Goal: Transaction & Acquisition: Book appointment/travel/reservation

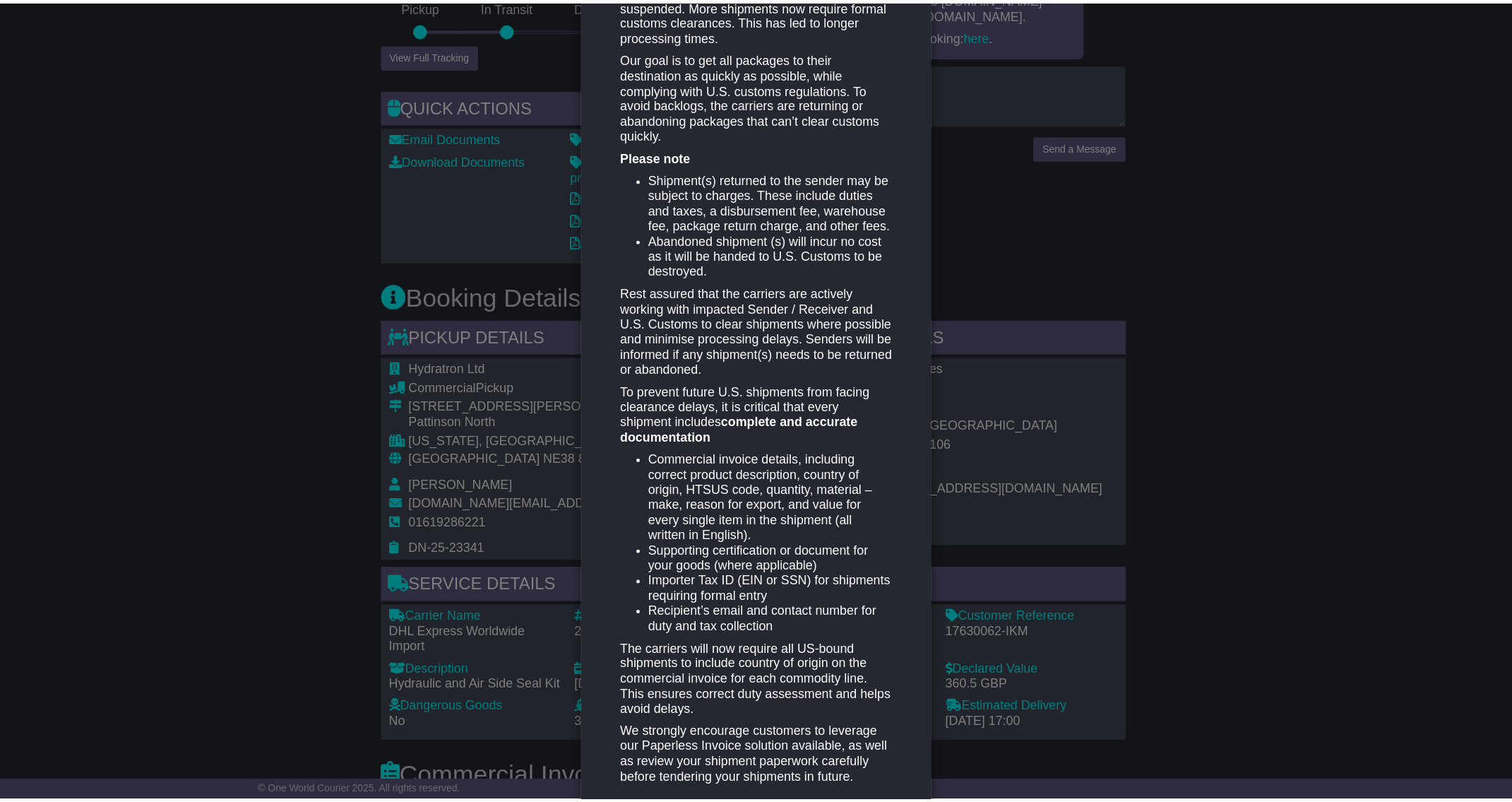
scroll to position [389, 0]
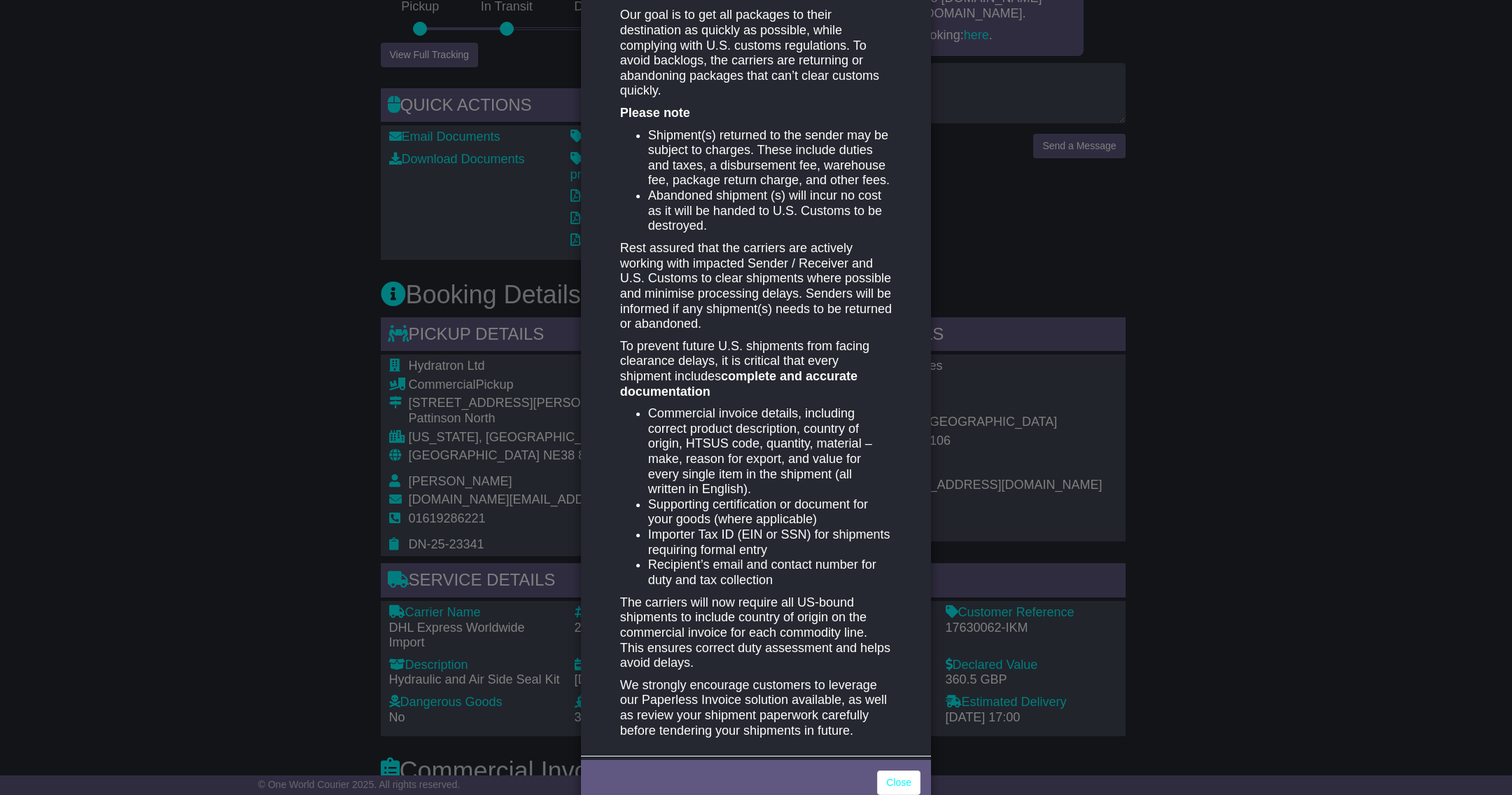
click at [141, 342] on div "New notification × RETURN TO SENDER (RTS) OR ABANDON U.S. IMPORT SHIPMENTS We w…" at bounding box center [756, 397] width 1512 height 795
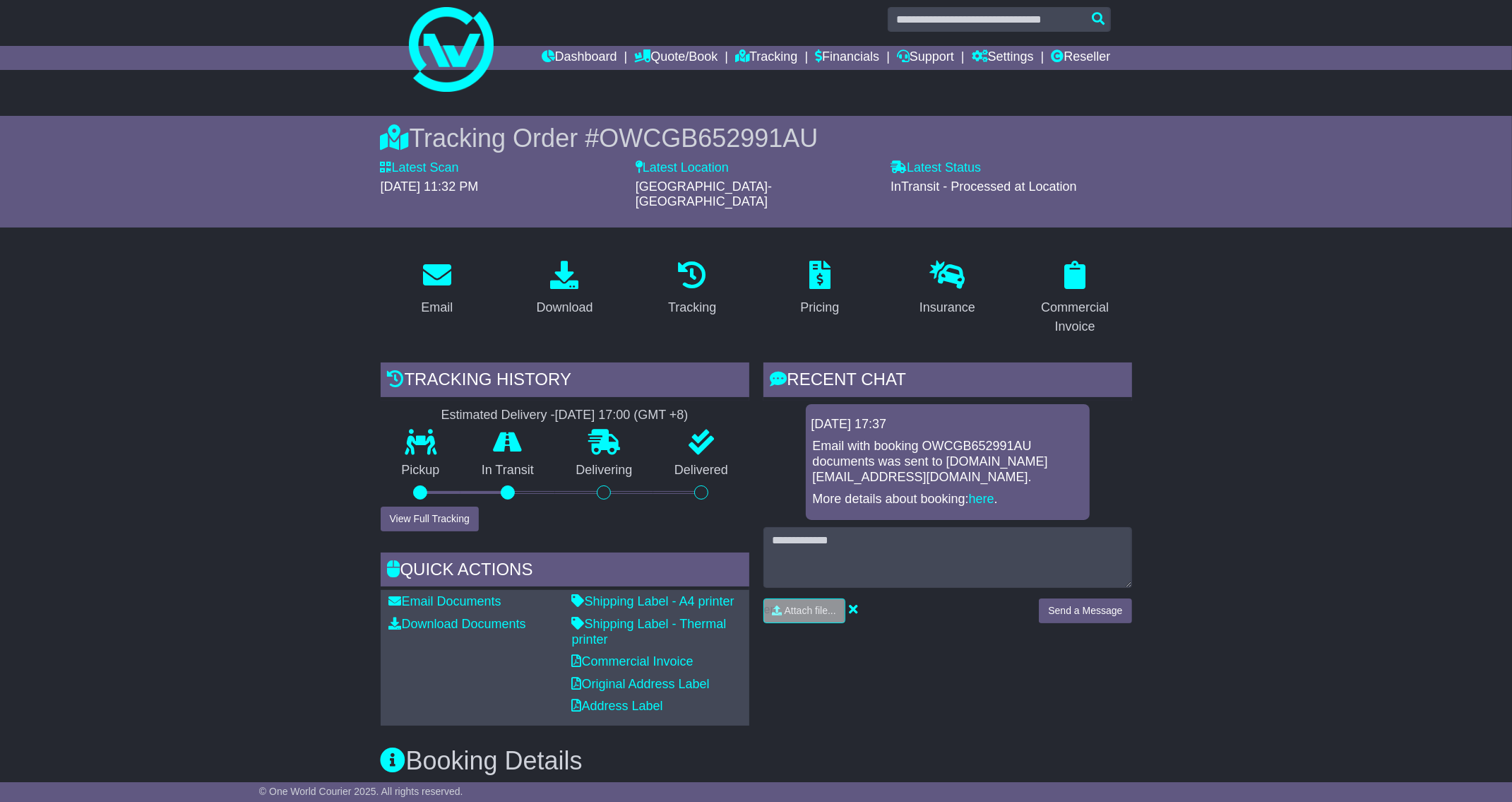
scroll to position [0, 0]
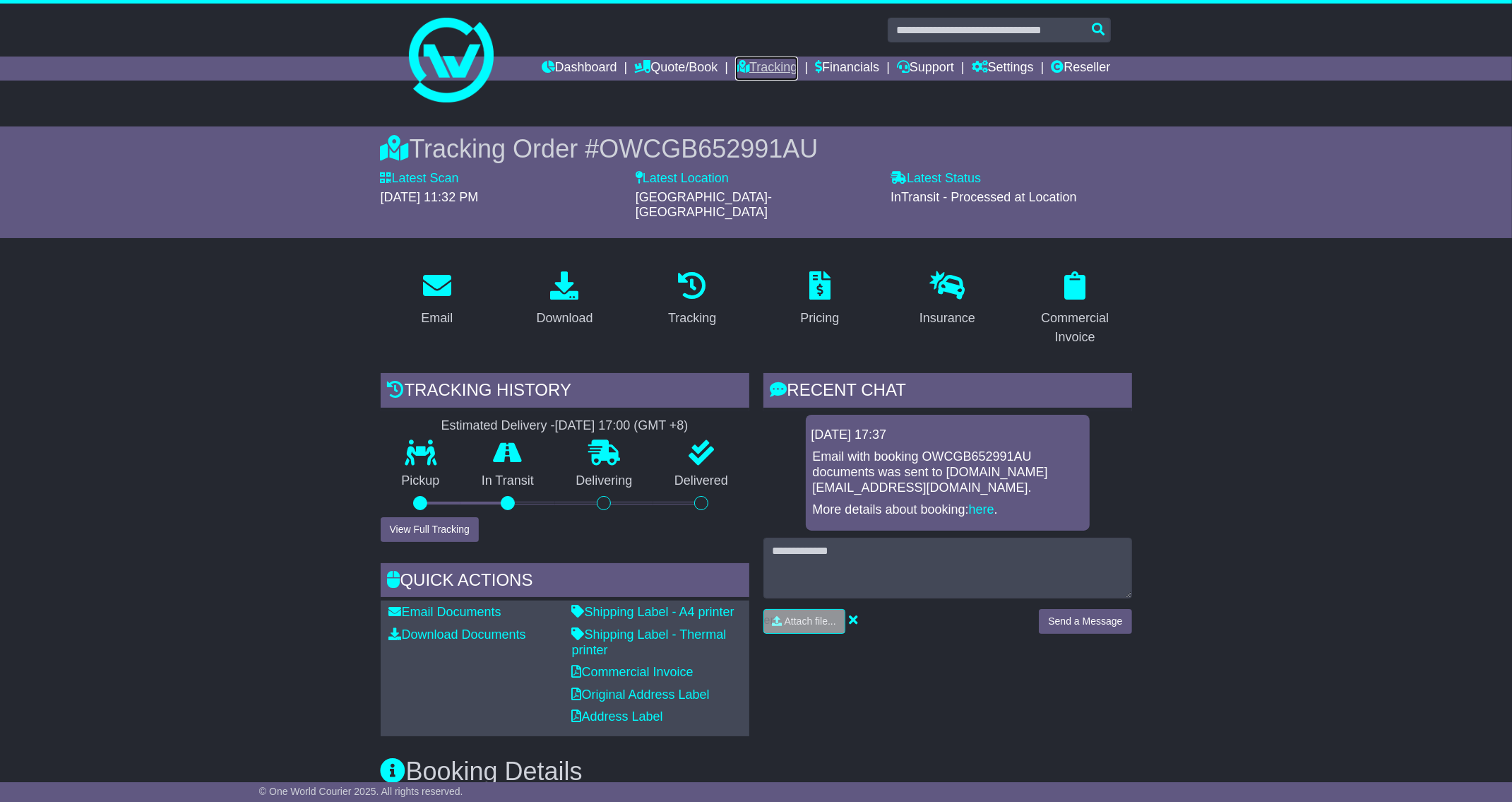
click at [743, 58] on link "Tracking" at bounding box center [766, 68] width 62 height 24
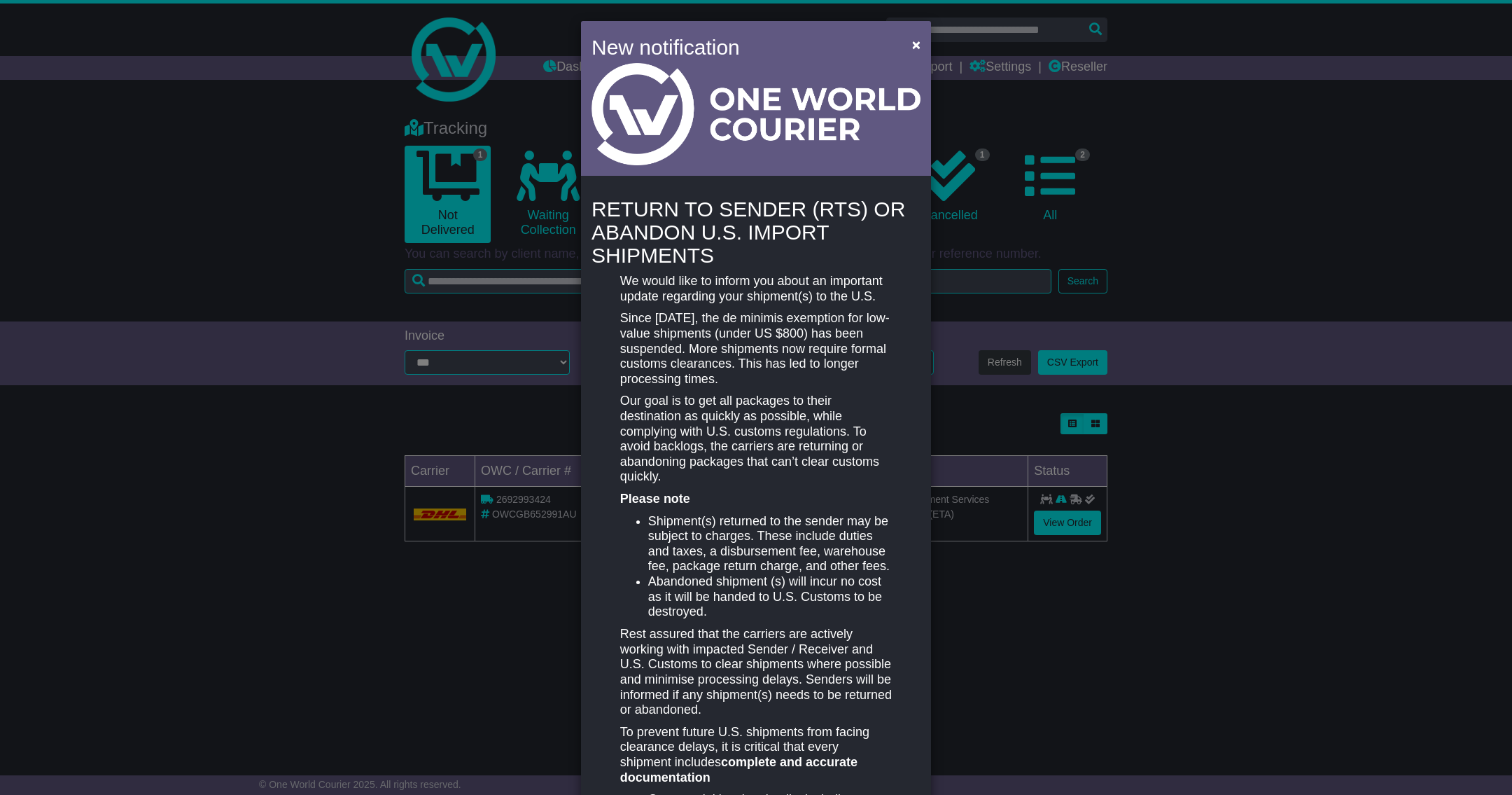
click at [1067, 168] on div "New notification × RETURN TO SENDER (RTS) OR ABANDON U.S. IMPORT SHIPMENTS We w…" at bounding box center [756, 397] width 1512 height 795
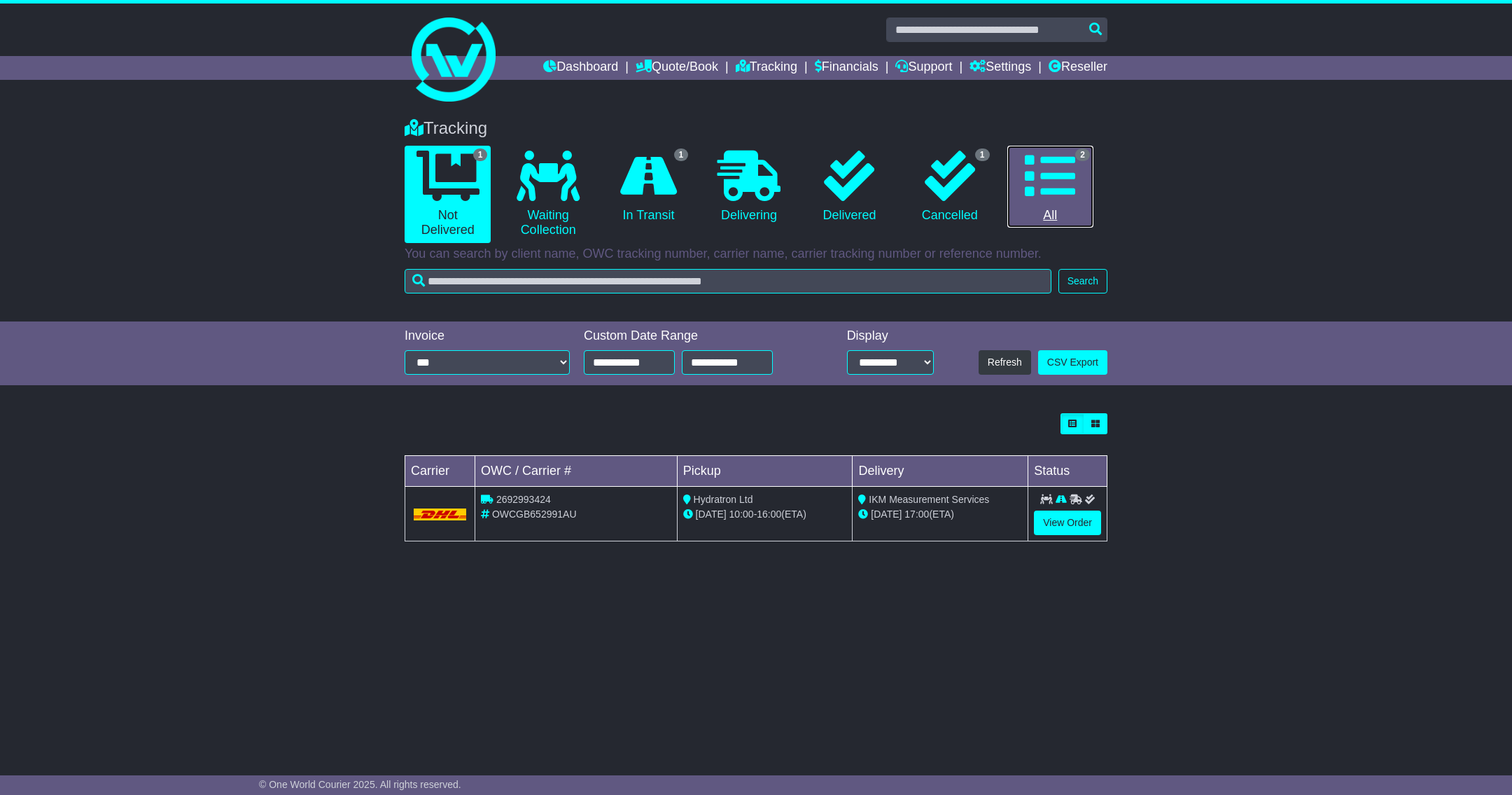
click at [1046, 174] on icon at bounding box center [1050, 176] width 50 height 51
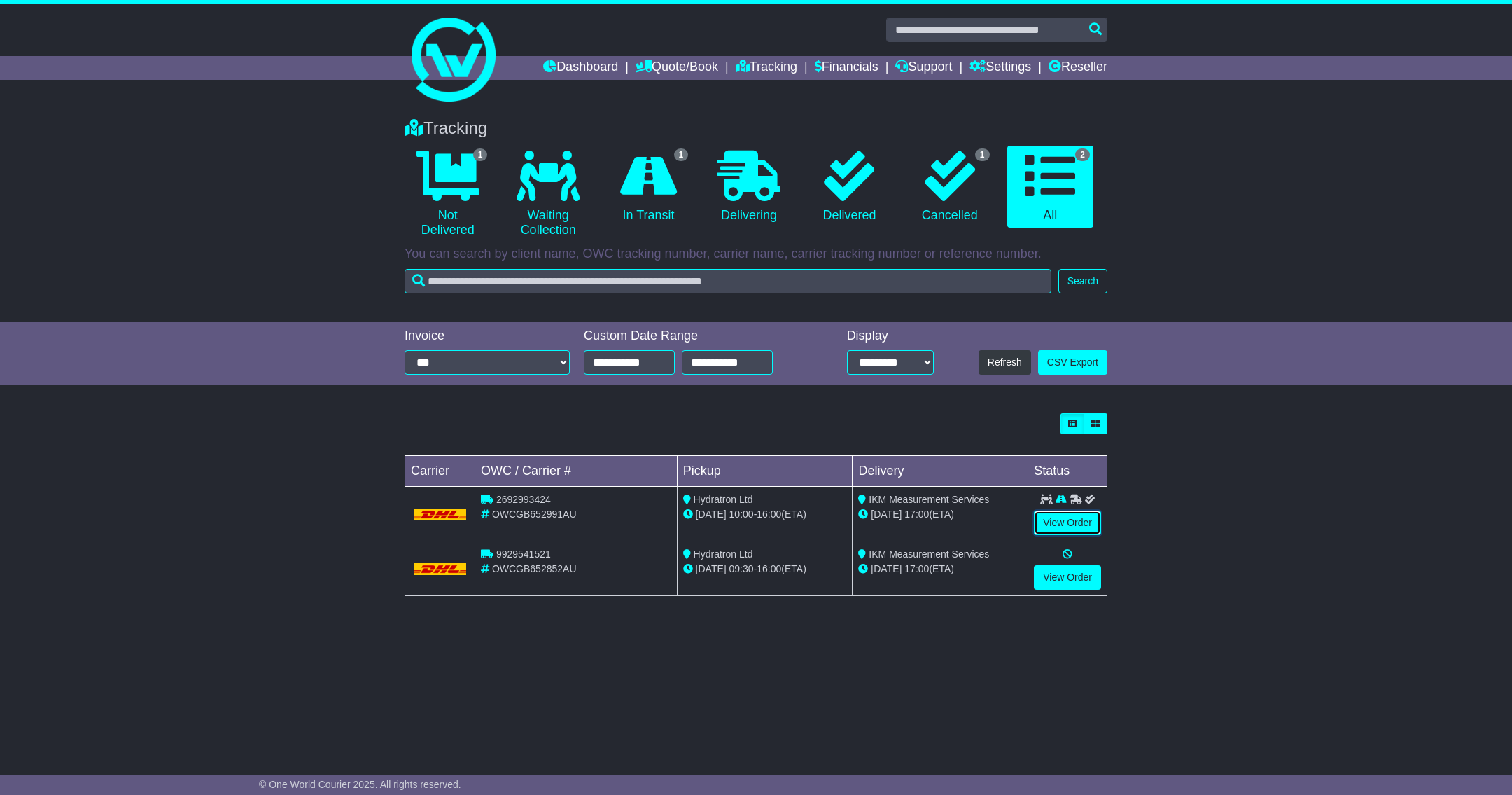
click at [1064, 524] on link "View Order" at bounding box center [1067, 522] width 67 height 24
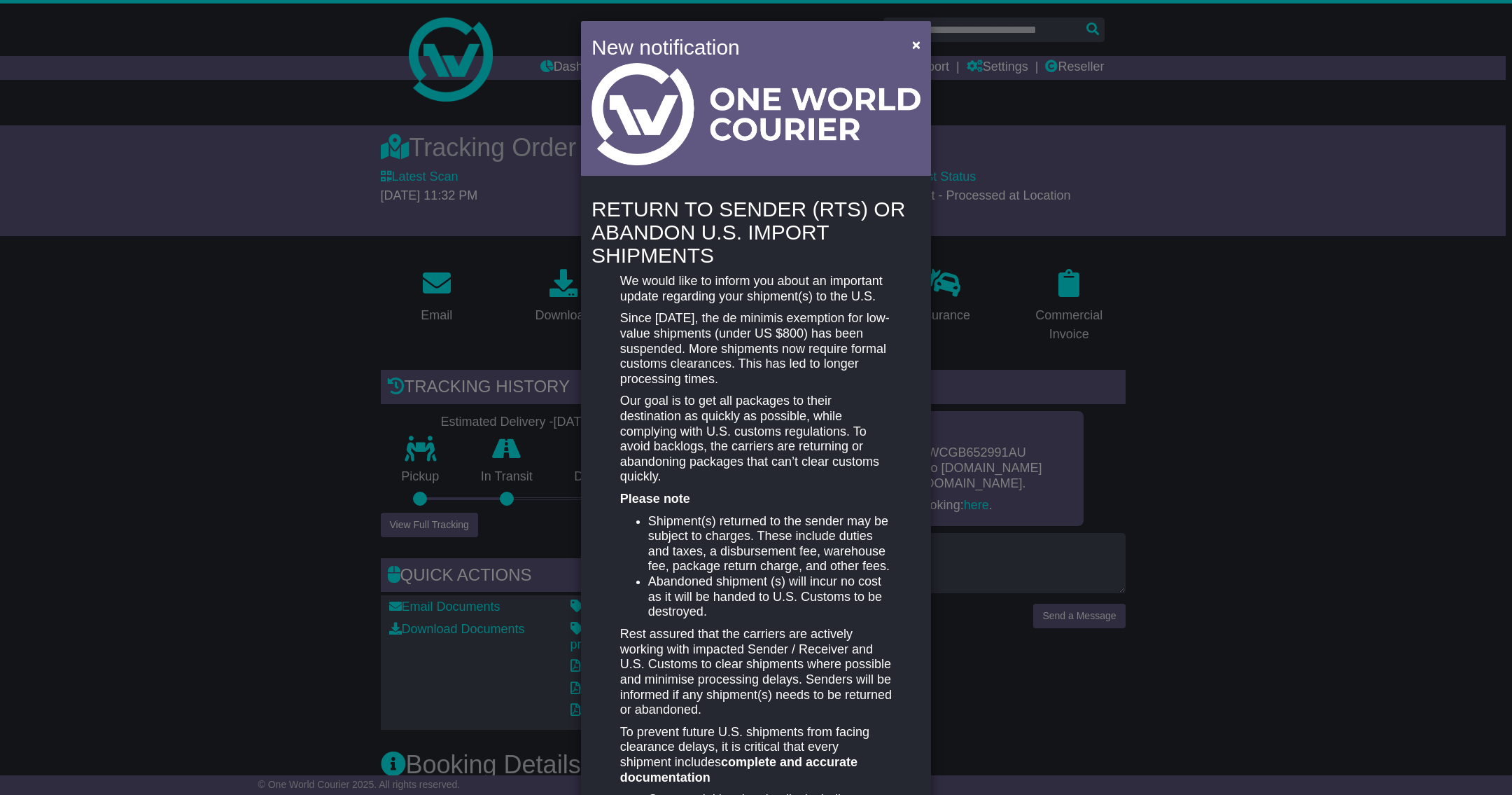
click at [1234, 360] on div "New notification × RETURN TO SENDER (RTS) OR ABANDON U.S. IMPORT SHIPMENTS We w…" at bounding box center [756, 397] width 1512 height 795
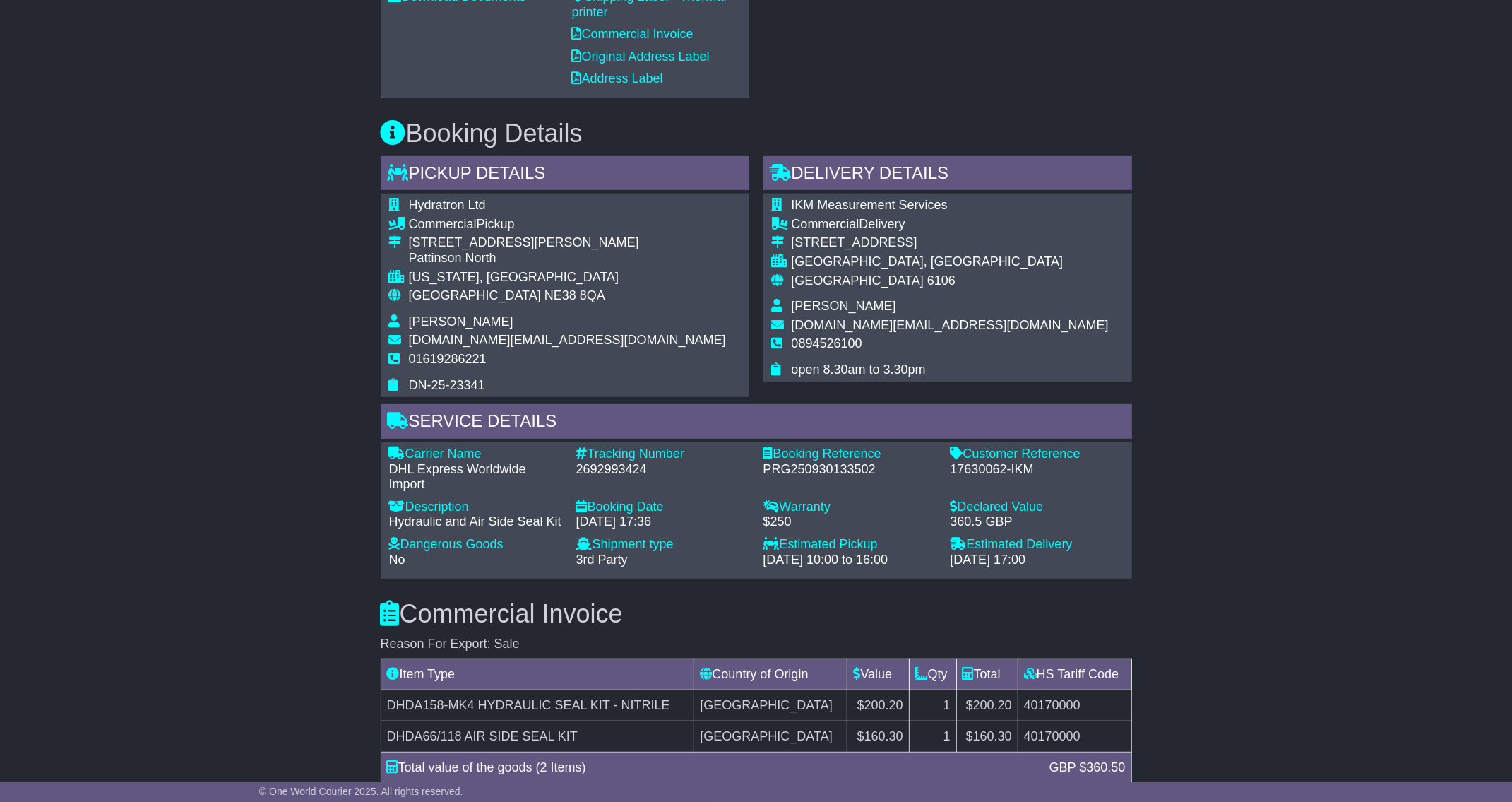
scroll to position [619, 0]
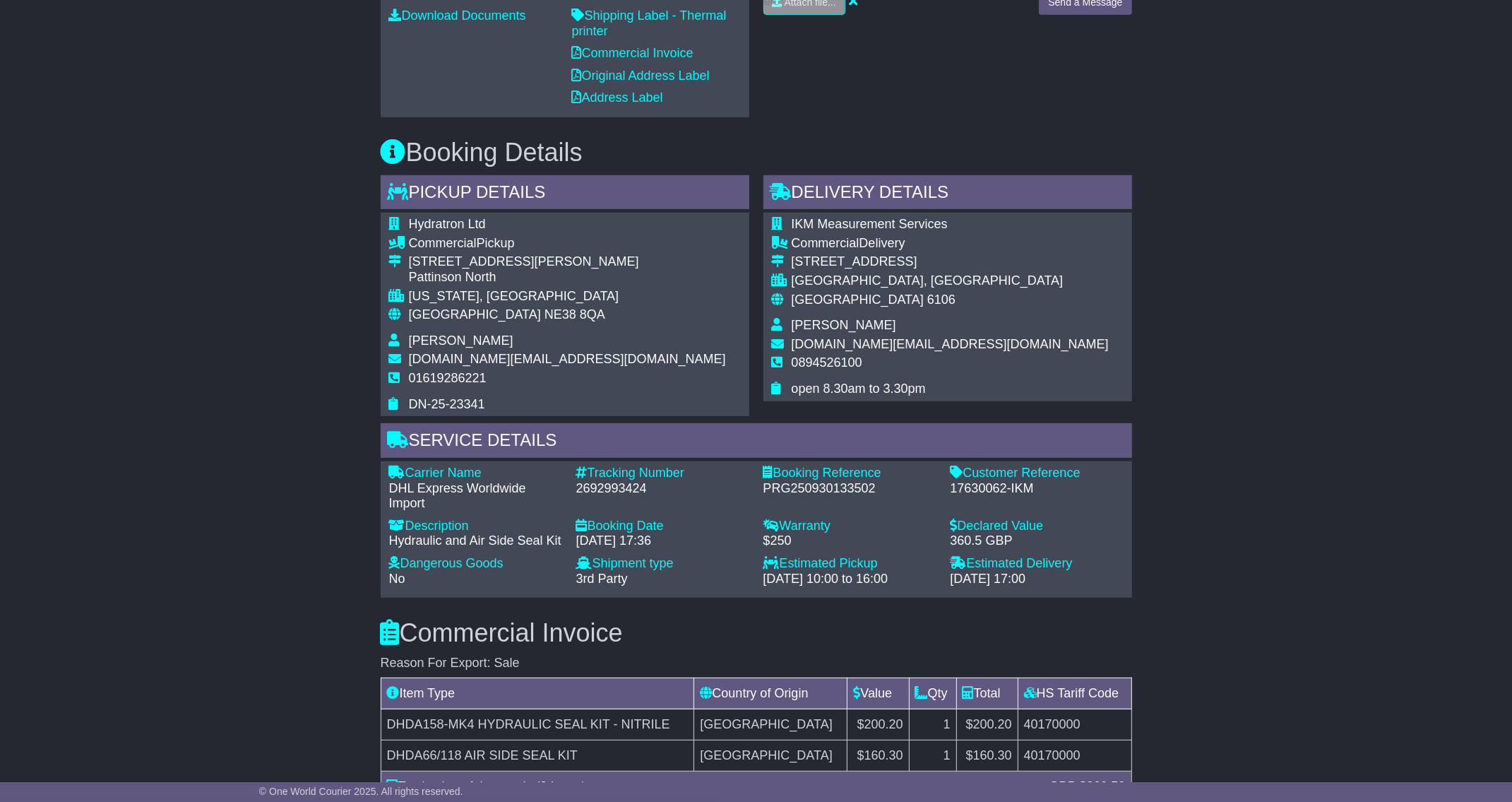
click at [428, 217] on span "Hydratron Ltd" at bounding box center [448, 224] width 77 height 14
copy span "Hydratron"
click at [477, 255] on div "10 Walton Road" at bounding box center [567, 263] width 317 height 16
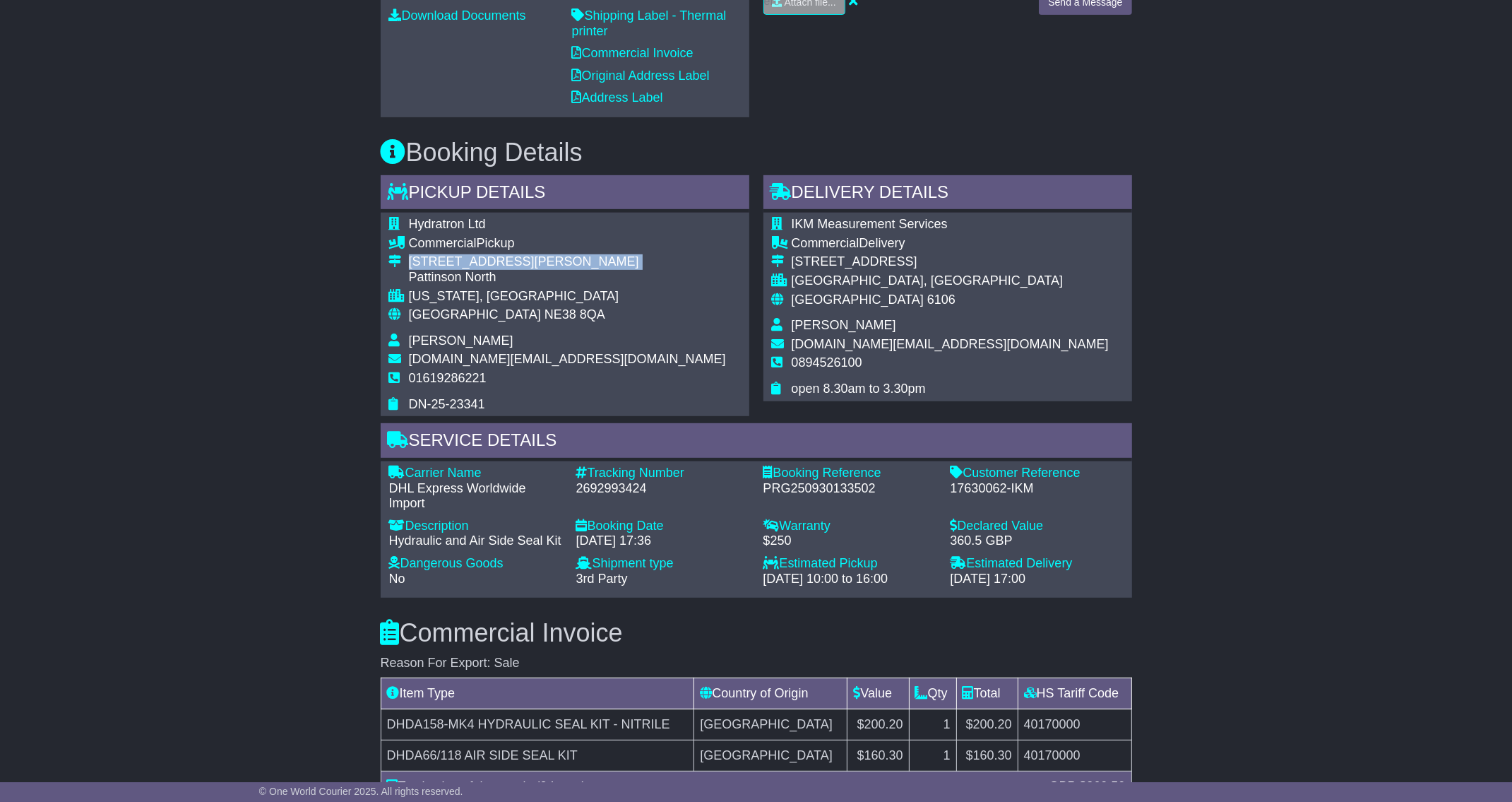
click at [477, 255] on div "10 Walton Road" at bounding box center [567, 263] width 317 height 16
copy td "10 Walton Road"
click at [471, 270] on div "Pattinson North" at bounding box center [567, 278] width 317 height 16
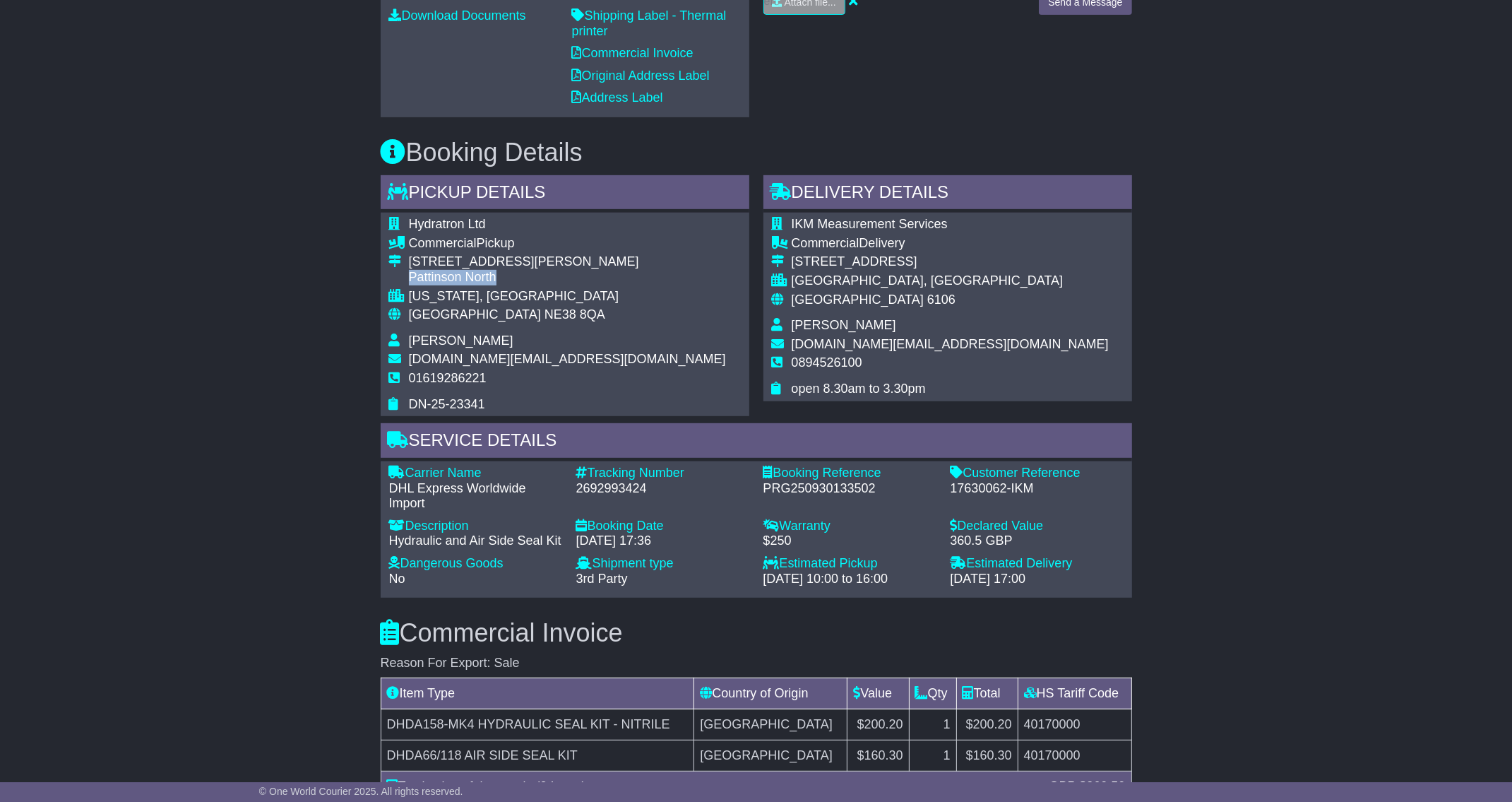
copy tbody "Pattinson North"
click at [460, 289] on div "WASHINGTON, England" at bounding box center [567, 297] width 317 height 16
copy div "WASHINGTON"
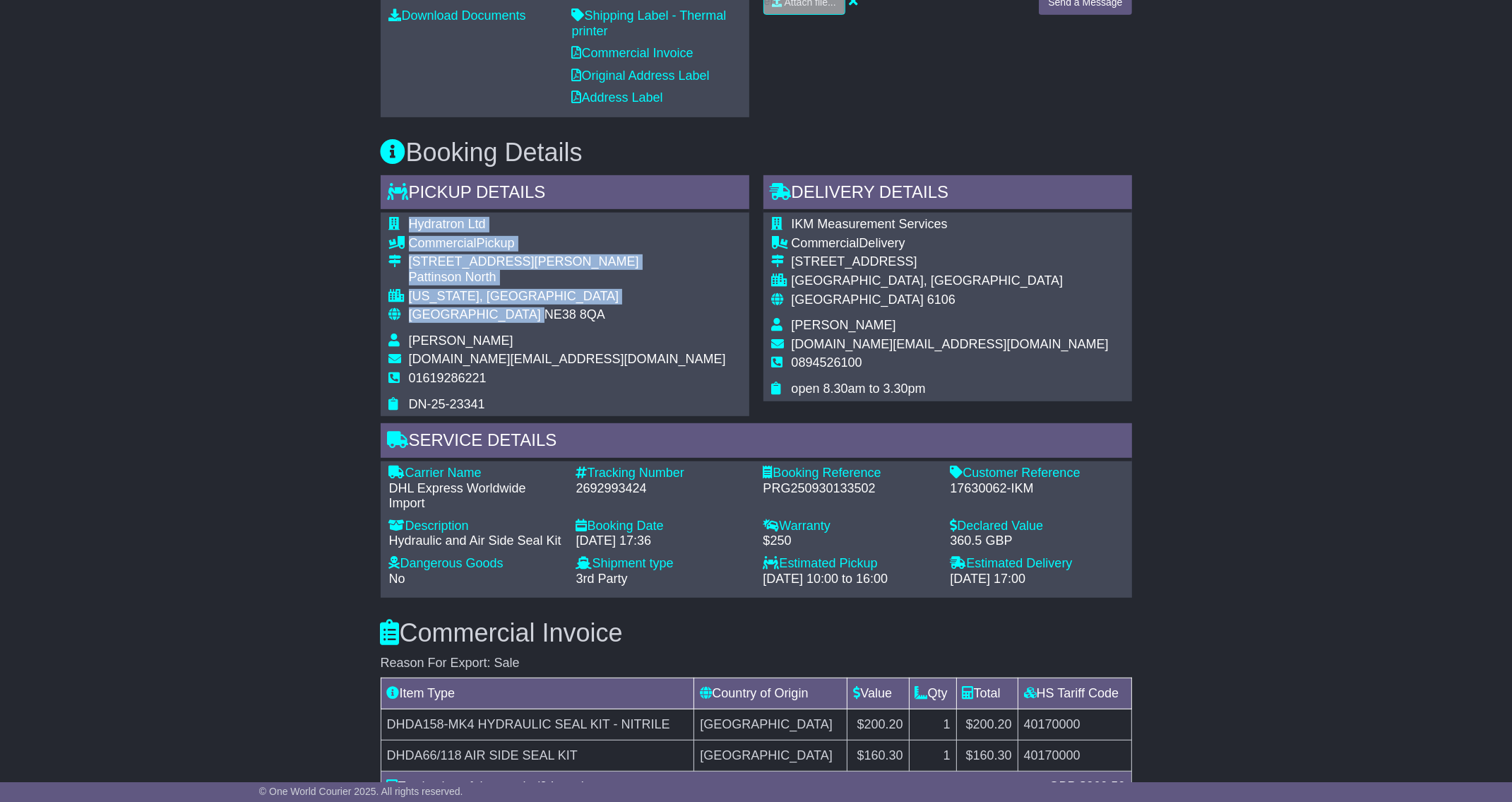
drag, startPoint x: 496, startPoint y: 298, endPoint x: 565, endPoint y: 294, distance: 69.1
click at [565, 294] on div "Hydratron Ltd Commercial Pickup 10 Walton Road Pattinson North WASHINGTON, Engl…" at bounding box center [565, 314] width 369 height 204
click at [561, 298] on div "Hydratron Ltd Commercial Pickup 10 Walton Road Pattinson North WASHINGTON, Engl…" at bounding box center [565, 314] width 369 height 204
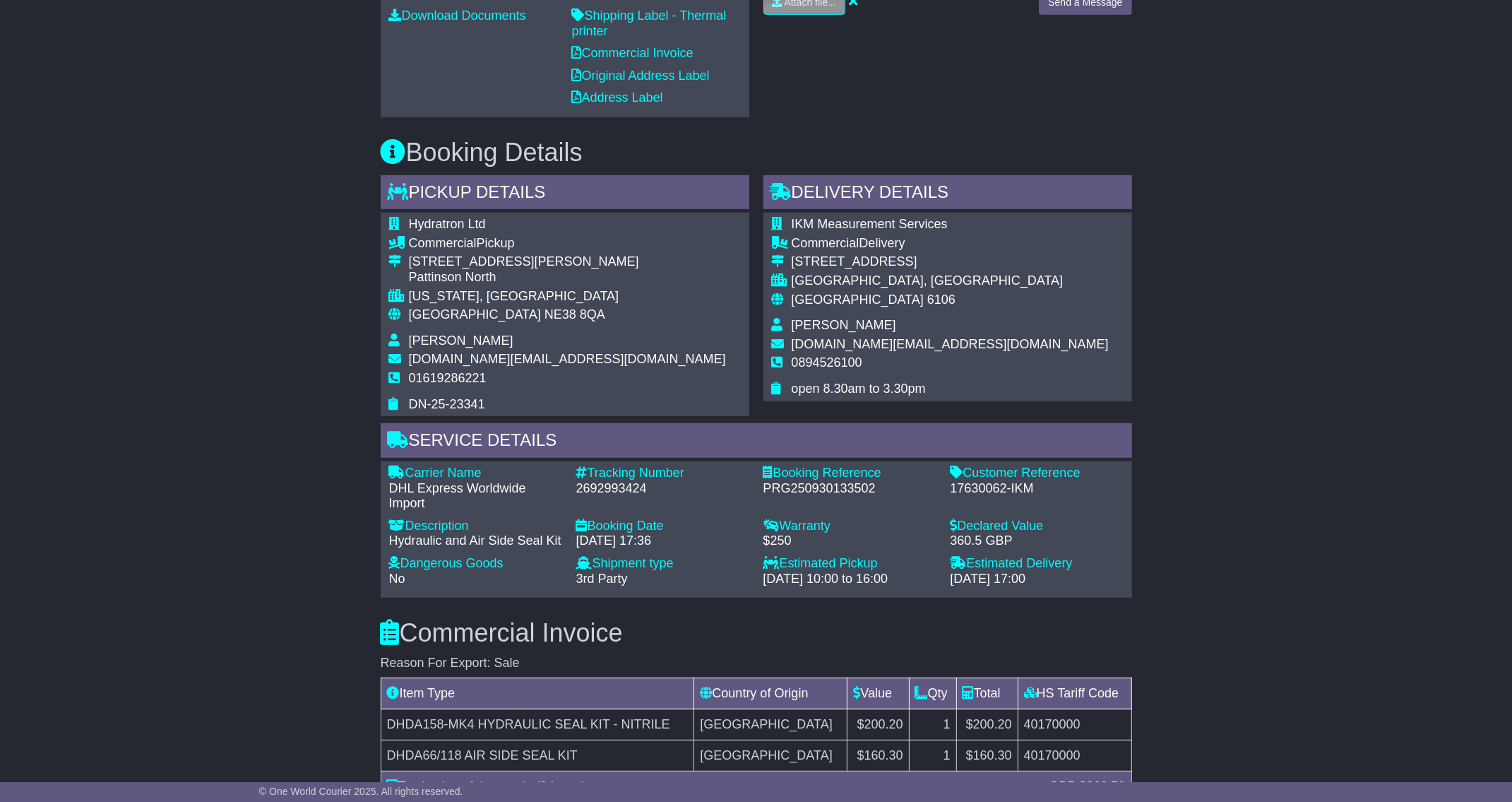
click at [514, 289] on div "WASHINGTON, England" at bounding box center [567, 297] width 317 height 16
copy tbody "WASHINGTON, England"
drag, startPoint x: 499, startPoint y: 299, endPoint x: 409, endPoint y: 300, distance: 90.0
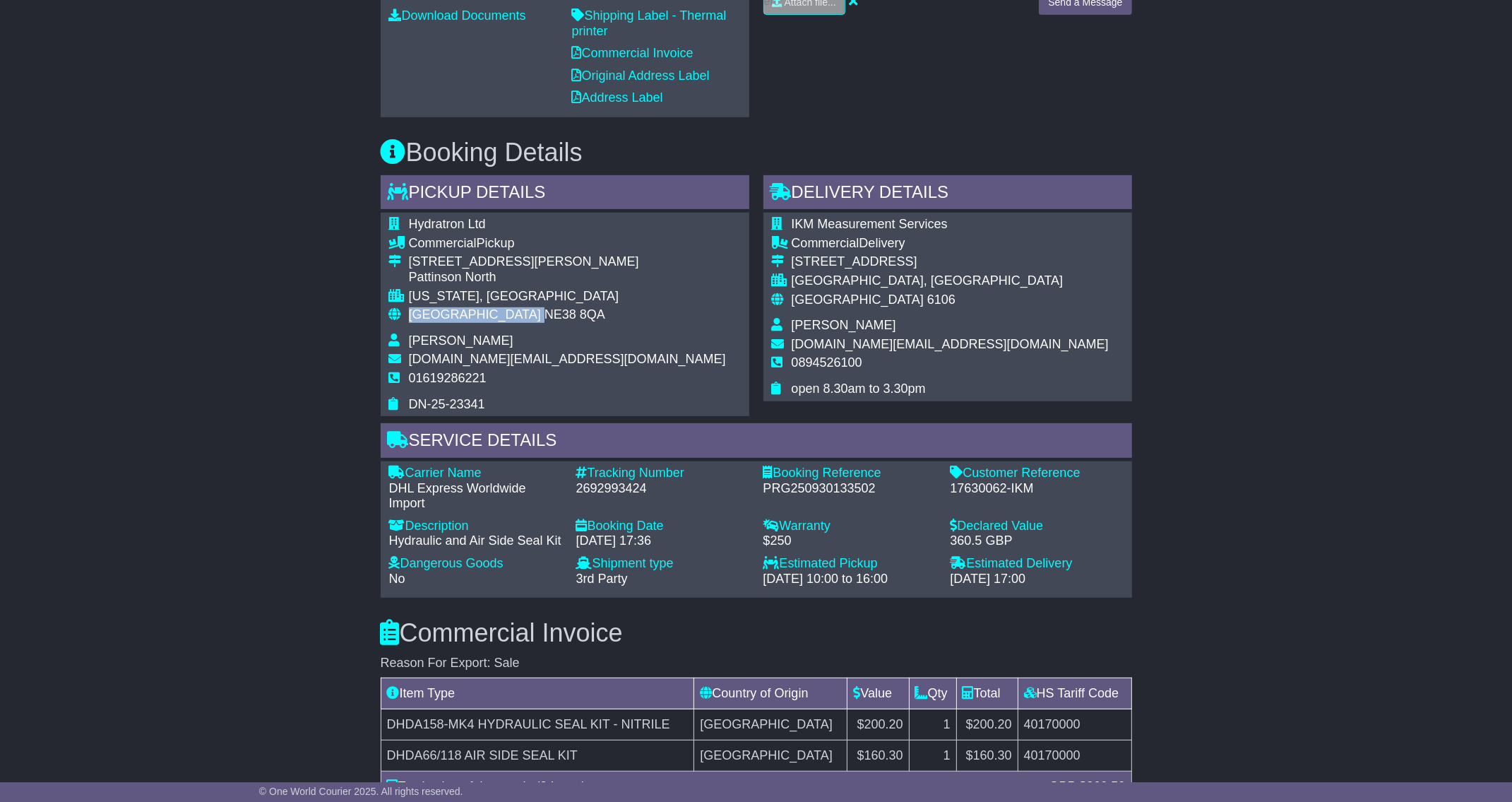
click at [409, 307] on div "United Kingdom NE38 8QA" at bounding box center [567, 315] width 317 height 16
copy div "United Kingdom"
drag, startPoint x: 522, startPoint y: 313, endPoint x: 514, endPoint y: 311, distance: 8.2
click at [522, 312] on td "United Kingdom NE38 8QA" at bounding box center [567, 321] width 317 height 26
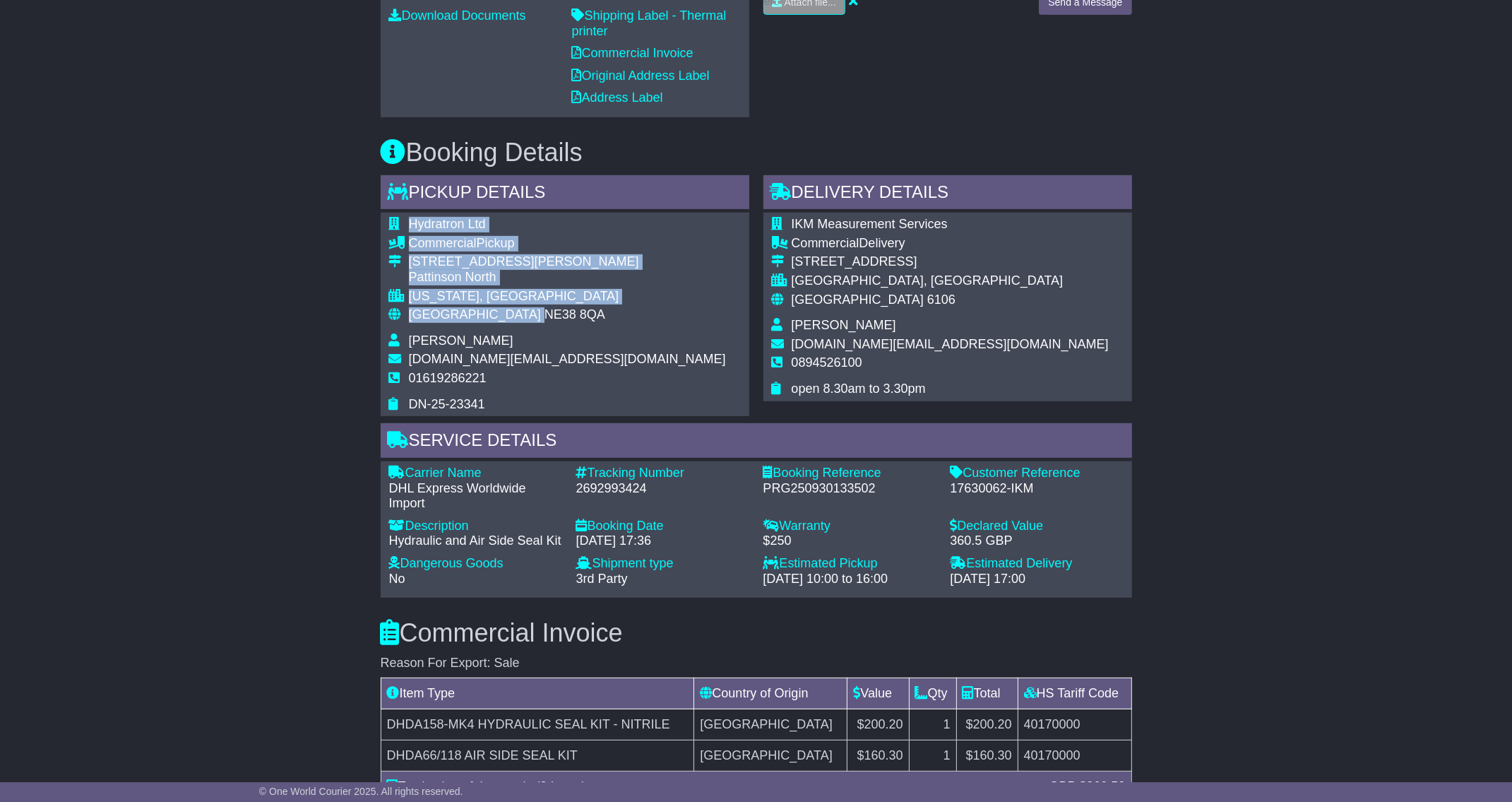
drag, startPoint x: 499, startPoint y: 299, endPoint x: 575, endPoint y: 299, distance: 76.0
click at [575, 299] on div "Hydratron Ltd Commercial Pickup 10 Walton Road Pattinson North WASHINGTON, Engl…" at bounding box center [565, 314] width 369 height 204
click at [563, 302] on div "Hydratron Ltd Commercial Pickup 10 Walton Road Pattinson North WASHINGTON, Engl…" at bounding box center [565, 314] width 369 height 204
drag, startPoint x: 560, startPoint y: 301, endPoint x: 495, endPoint y: 296, distance: 65.2
click at [495, 296] on div "Hydratron Ltd Commercial Pickup 10 Walton Road Pattinson North WASHINGTON, Engl…" at bounding box center [565, 314] width 369 height 204
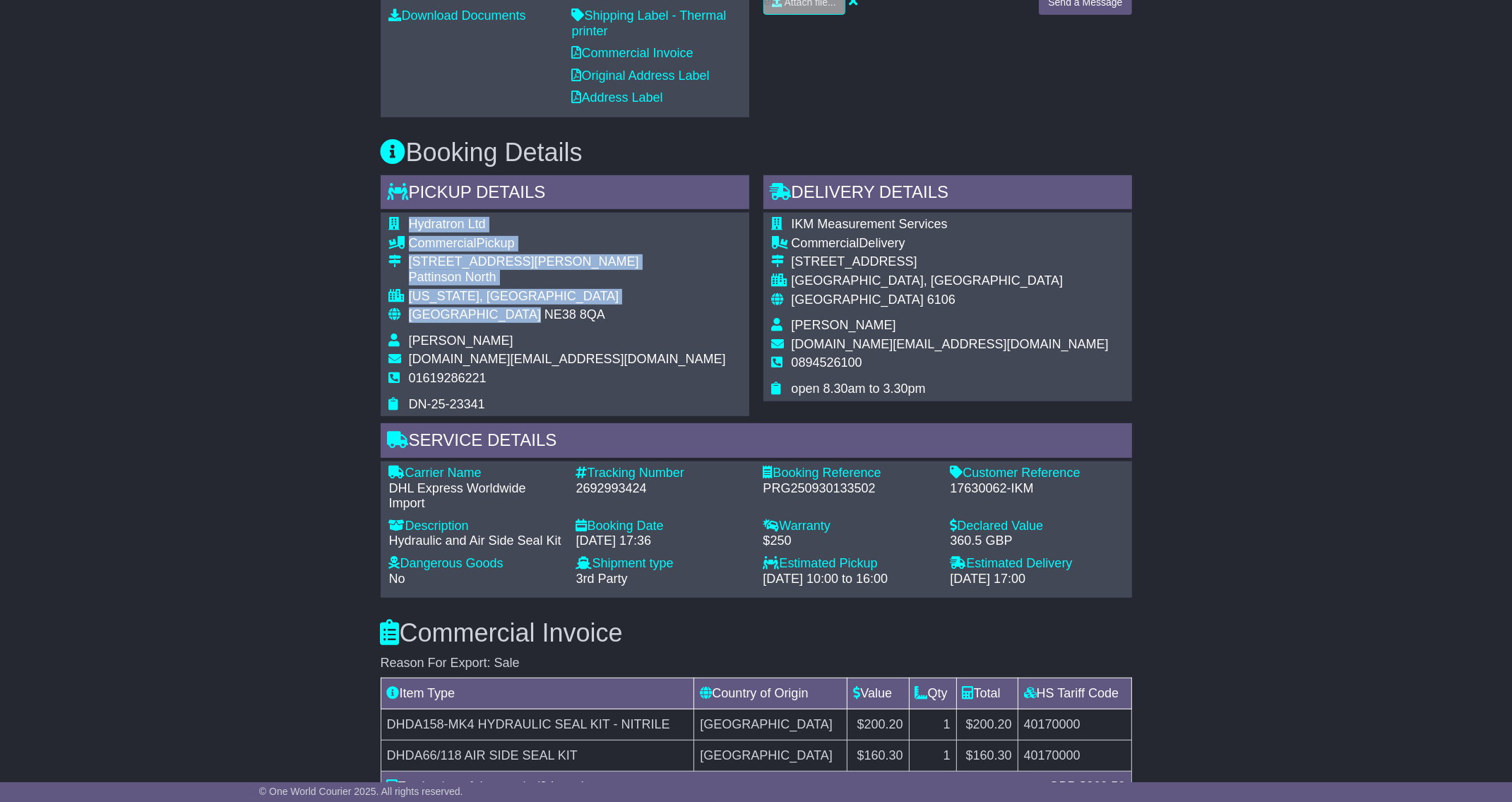
click at [544, 307] on span "NE38 8QA" at bounding box center [574, 314] width 61 height 14
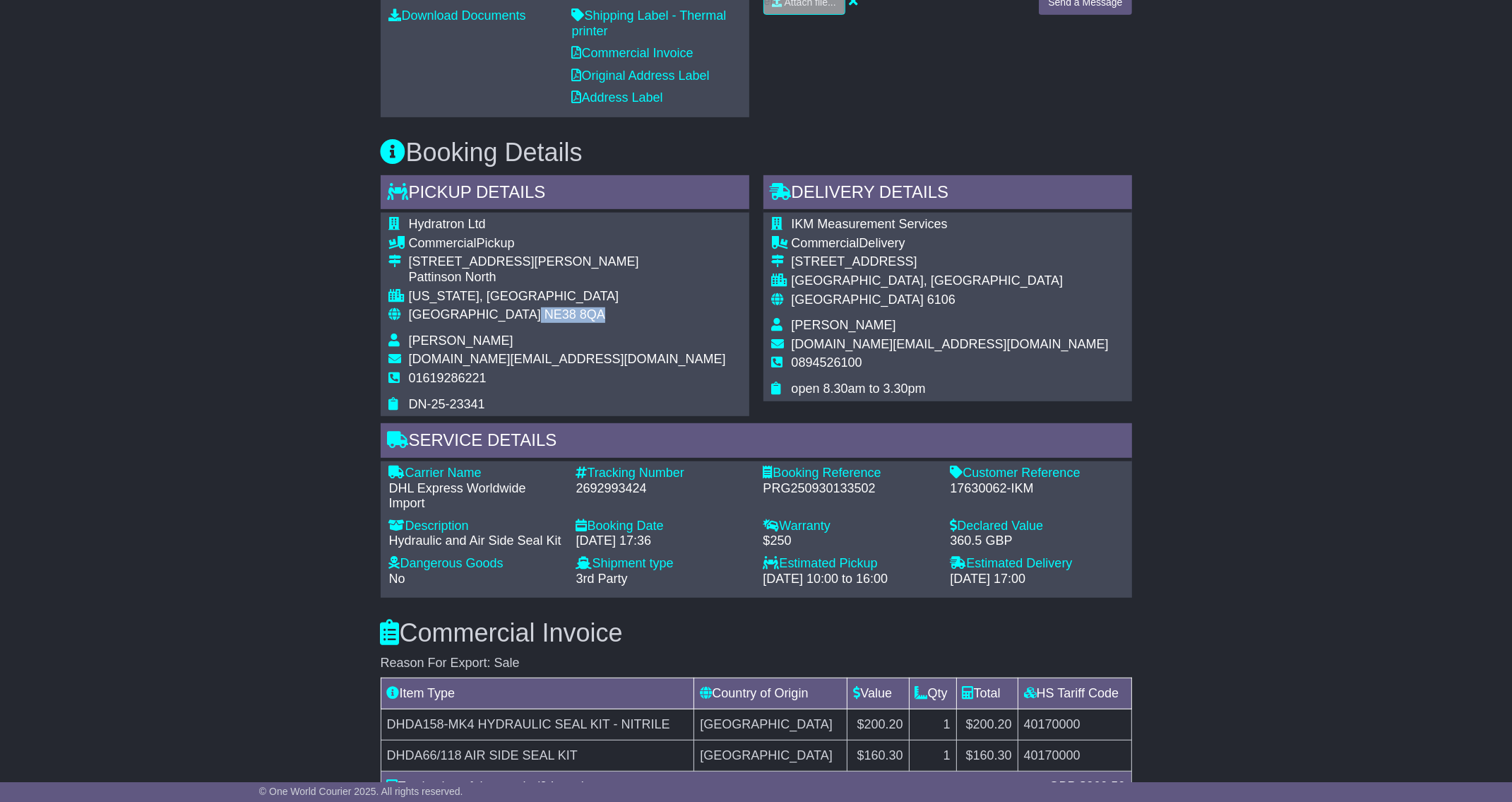
drag, startPoint x: 494, startPoint y: 296, endPoint x: 551, endPoint y: 295, distance: 57.0
click at [551, 307] on div "United Kingdom NE38 8QA" at bounding box center [567, 315] width 317 height 16
copy div "NE38 8QA"
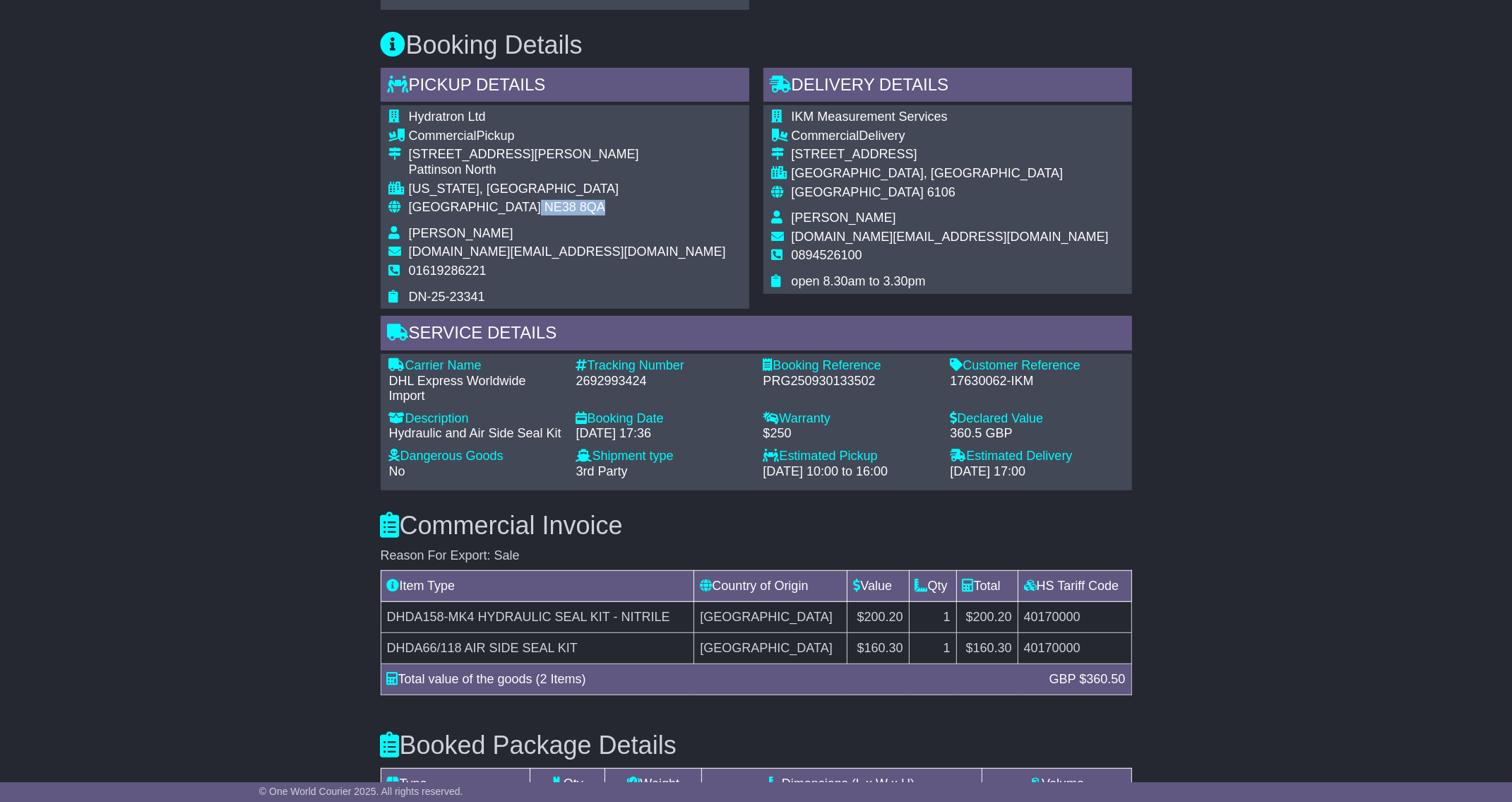
scroll to position [724, 0]
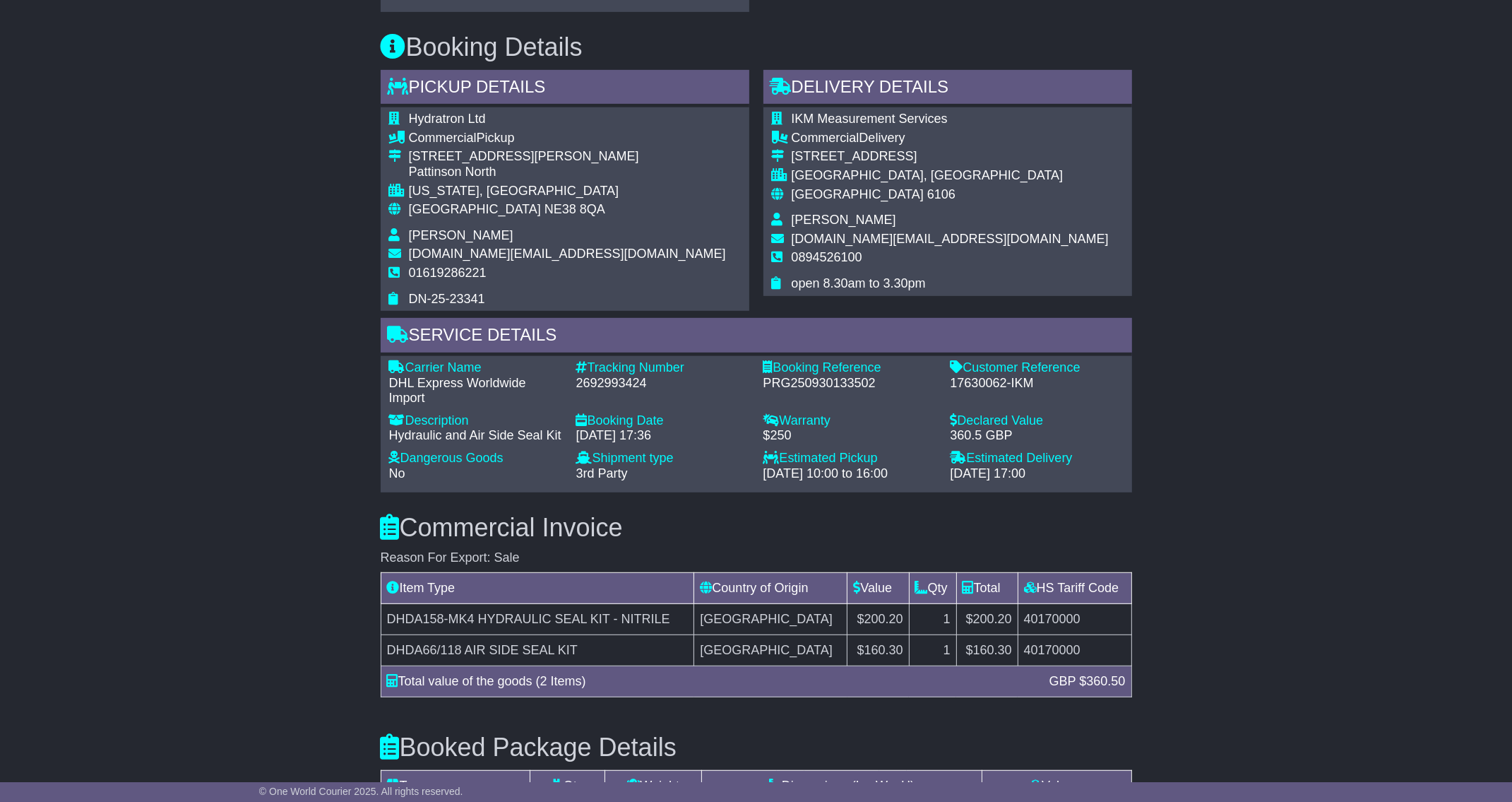
click at [459, 428] on div "Hydraulic and Air Side Seal Kit" at bounding box center [475, 436] width 173 height 16
copy div "Hydraulic and Air Side Seal Kit"
click at [175, 567] on div "Email Download Tracking Pricing Insurance" at bounding box center [756, 362] width 1512 height 1653
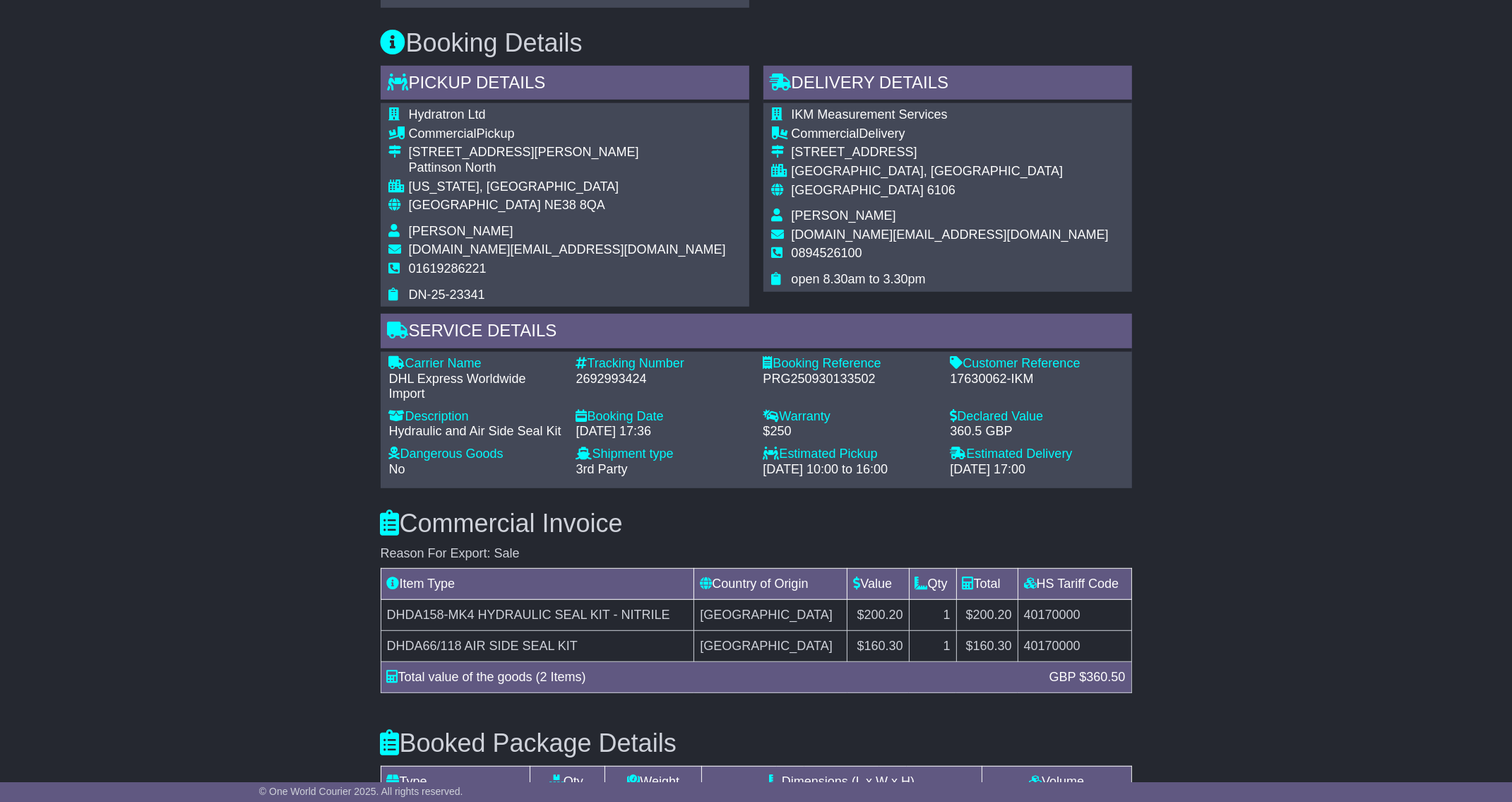
scroll to position [727, 0]
click at [464, 289] on span "DN-25-23341" at bounding box center [447, 296] width 76 height 14
copy div "DN-25-23341"
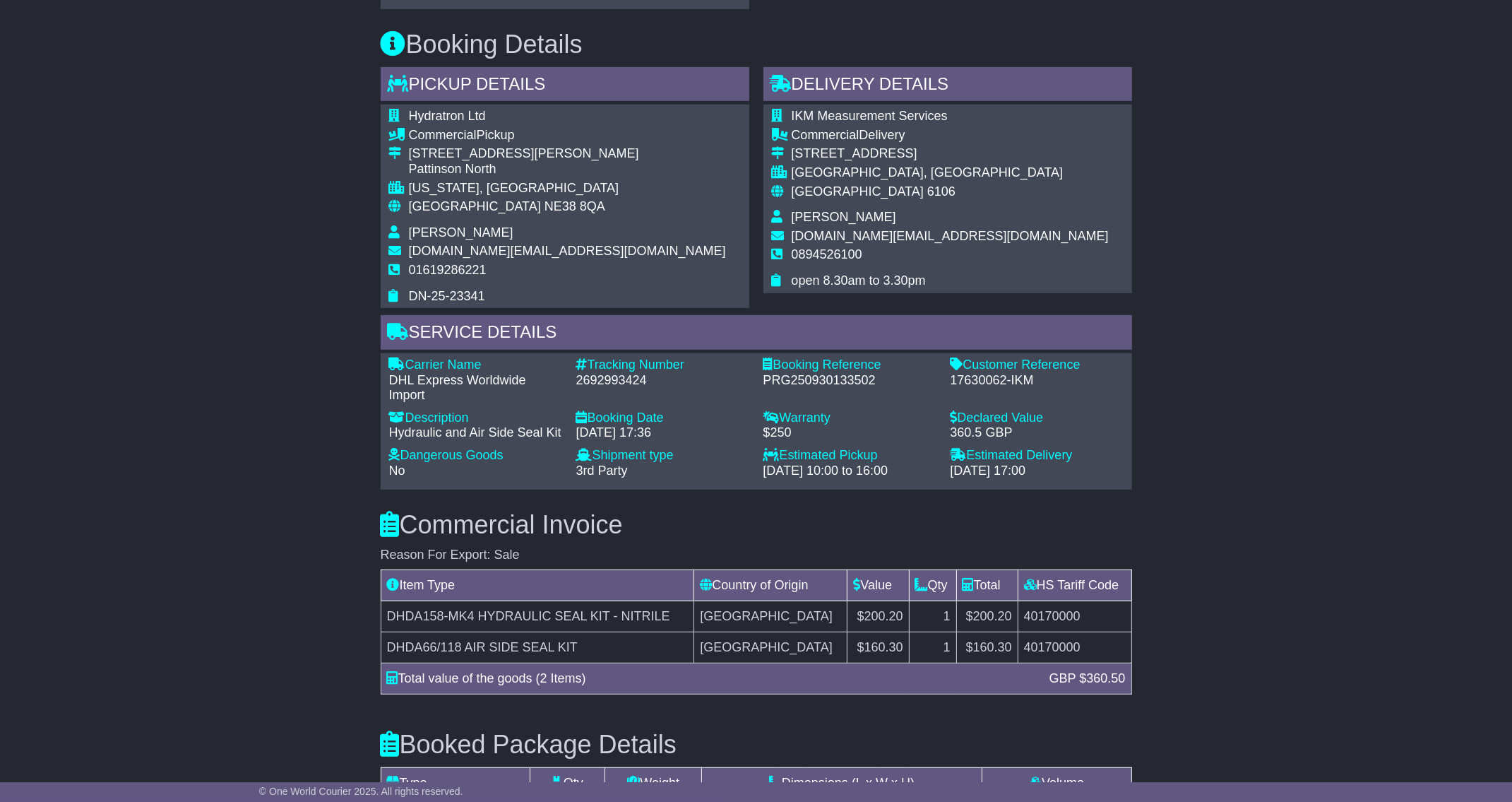
click at [617, 377] on div "Carrier Name - DHL Express Worldwide Import Description - Hydraulic and Air Sid…" at bounding box center [756, 422] width 749 height 128
click at [633, 373] on div "2692993424" at bounding box center [662, 381] width 173 height 16
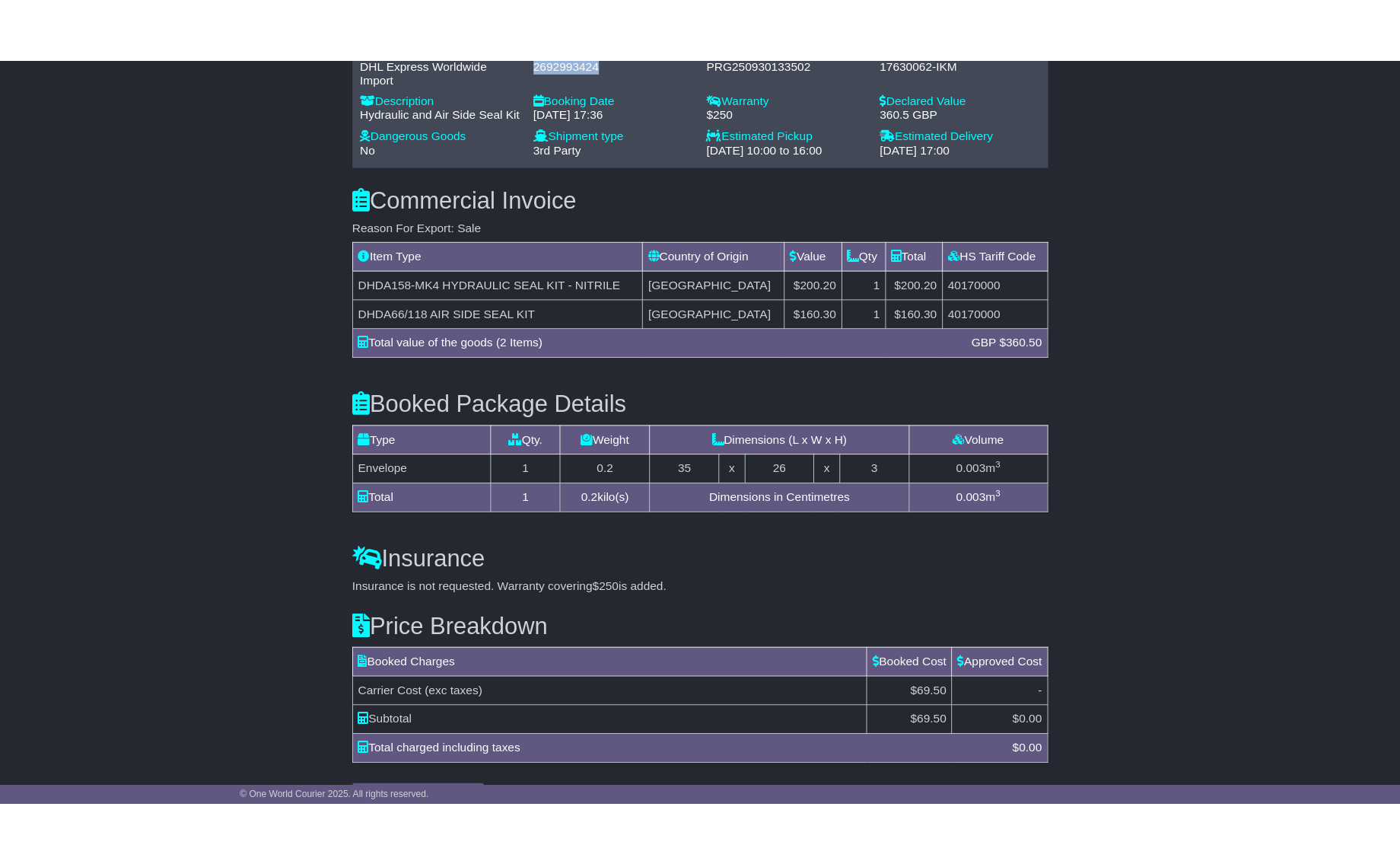
scroll to position [1188, 0]
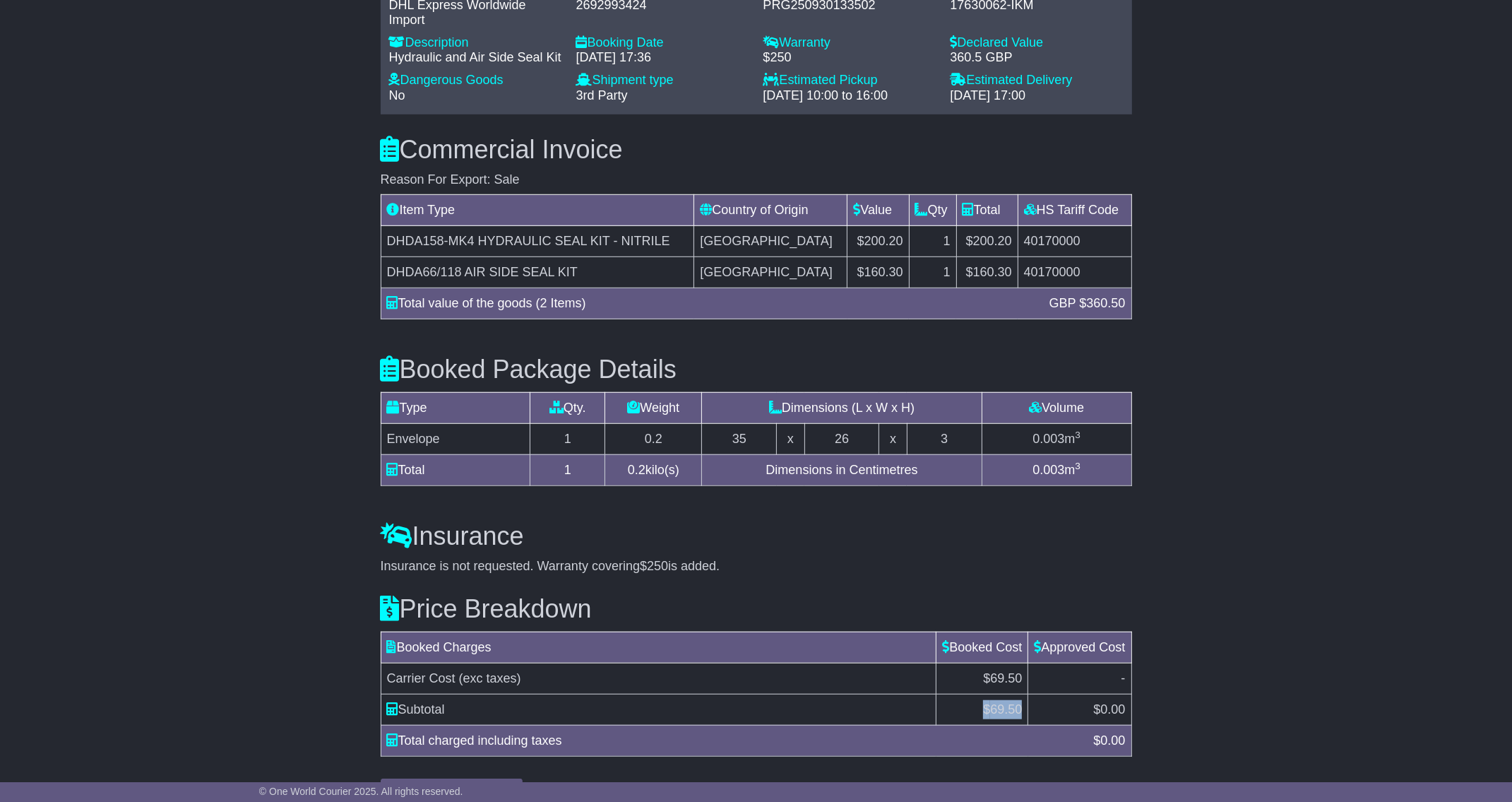
drag, startPoint x: 986, startPoint y: 676, endPoint x: 1026, endPoint y: 676, distance: 40.0
click at [1026, 694] on td "$ 69.50" at bounding box center [982, 709] width 92 height 31
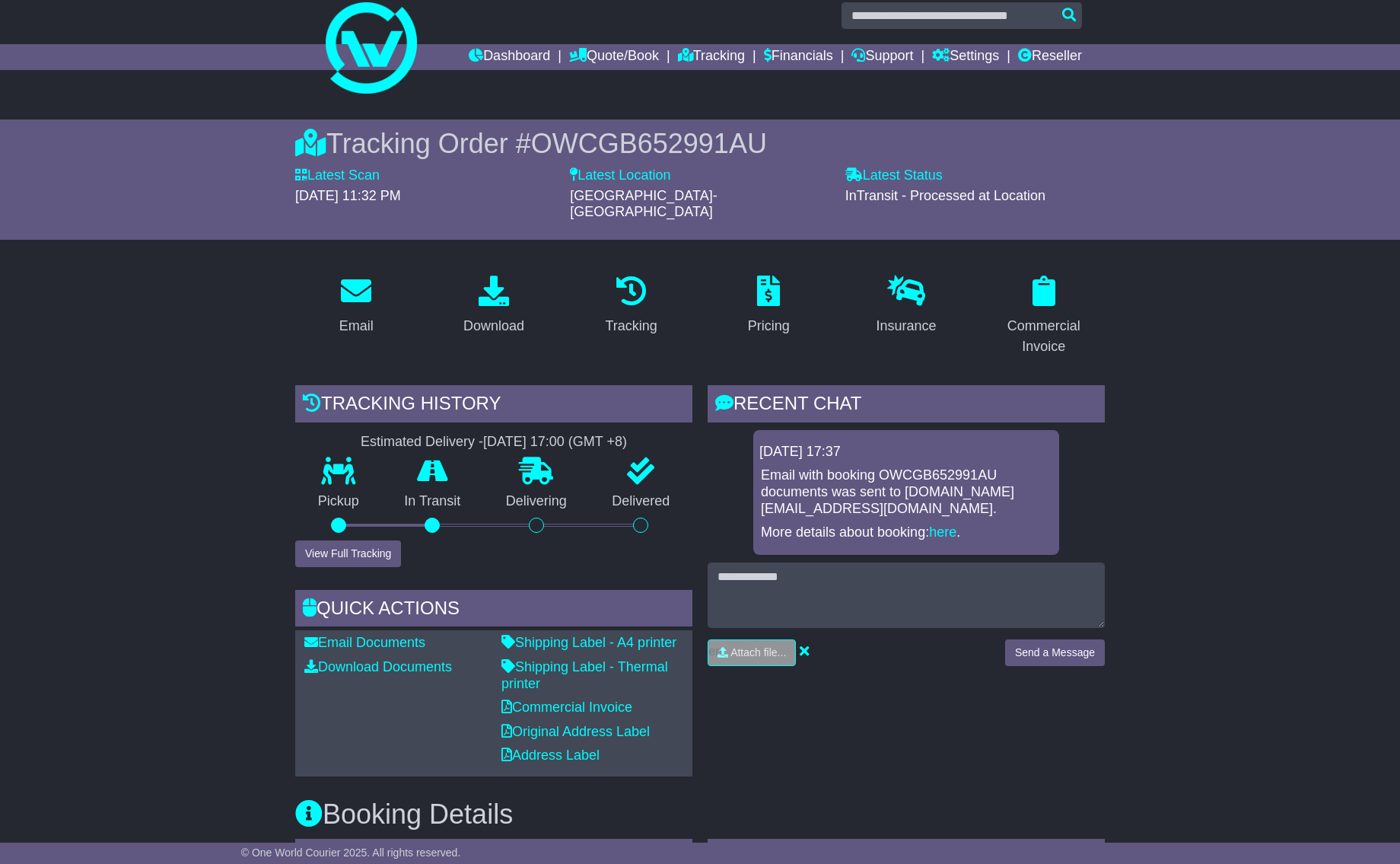
scroll to position [0, 0]
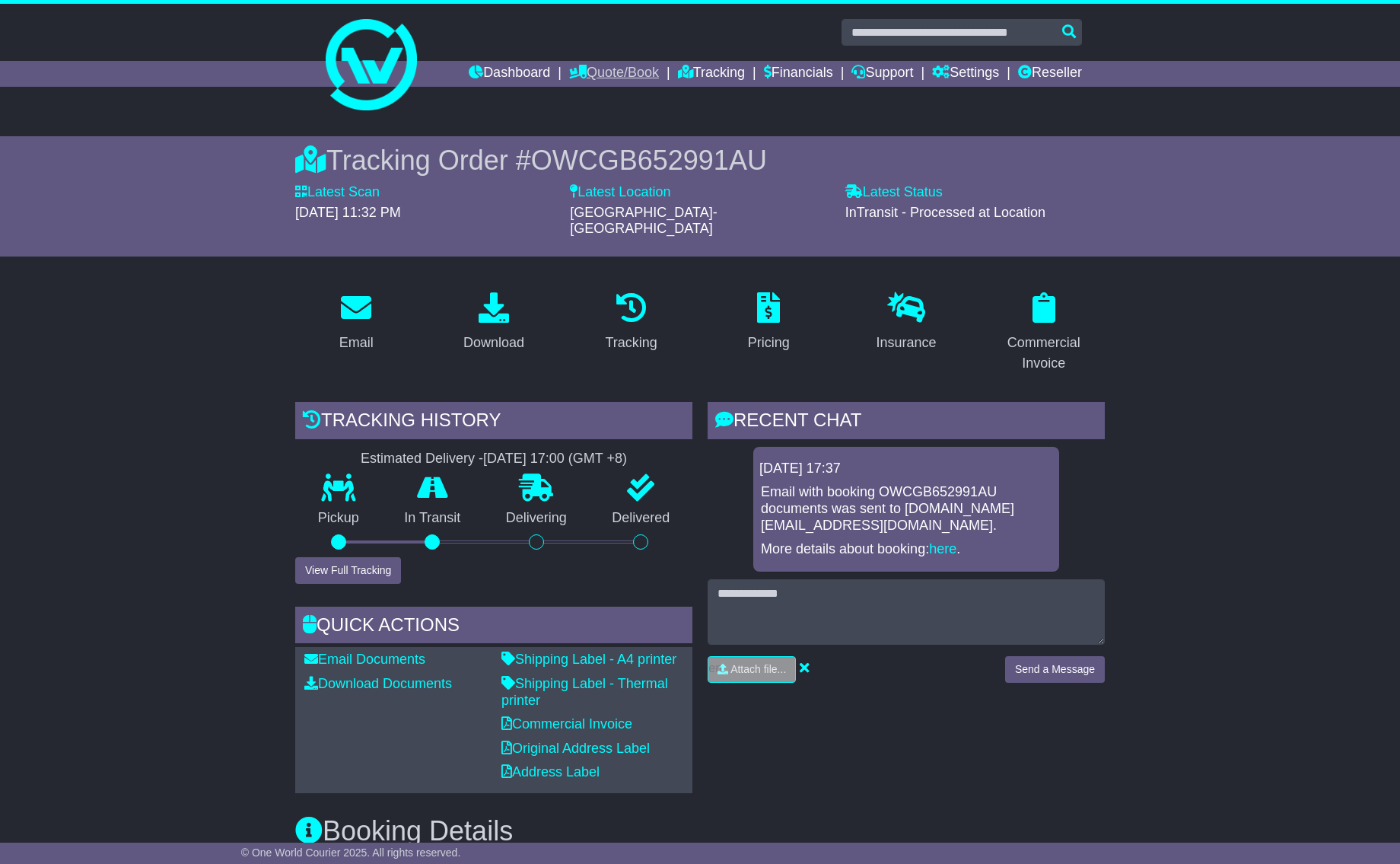
click at [599, 85] on link "Quote/Book" at bounding box center [614, 73] width 90 height 26
click at [591, 99] on link "Domestic" at bounding box center [629, 100] width 120 height 17
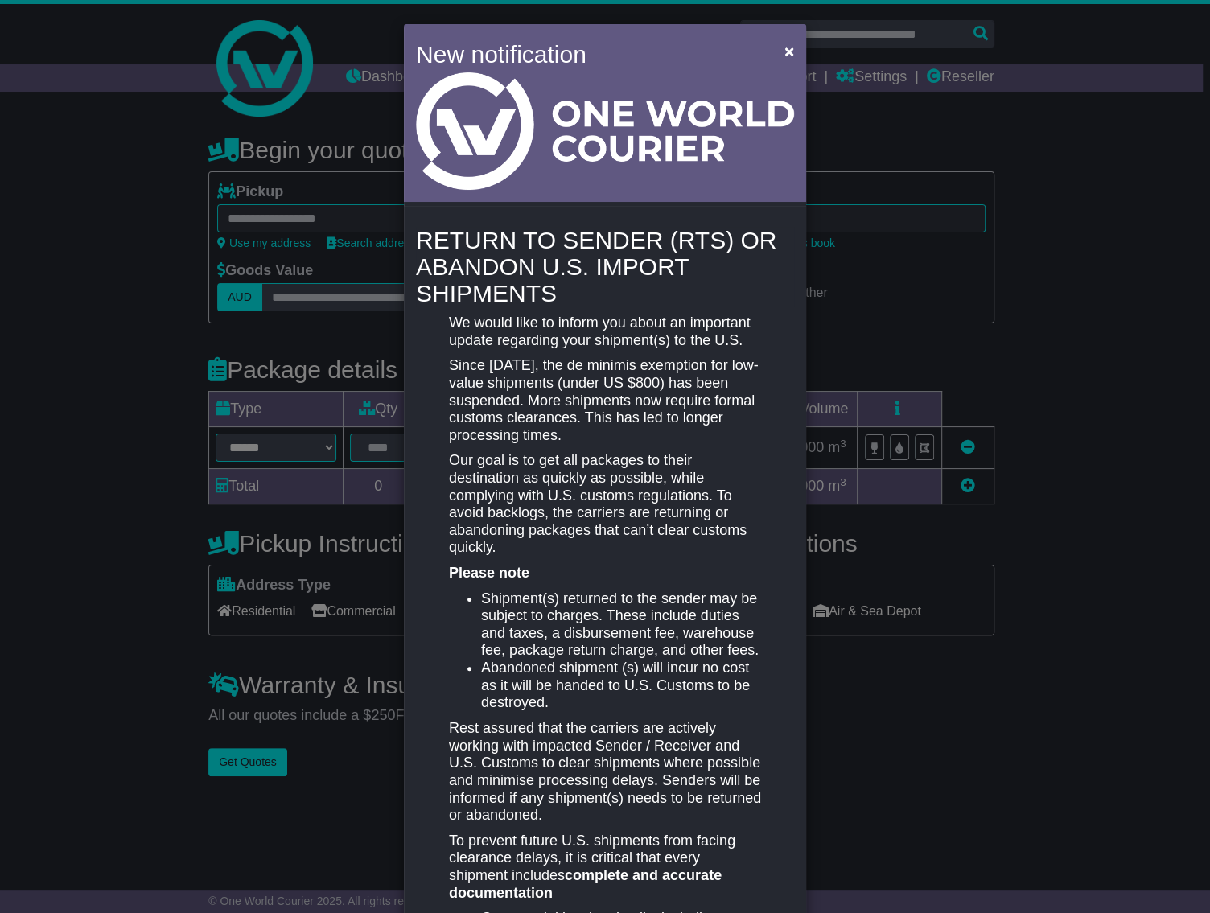
click at [799, 38] on div "New notification ×" at bounding box center [605, 115] width 402 height 182
click at [784, 50] on span "×" at bounding box center [789, 51] width 10 height 18
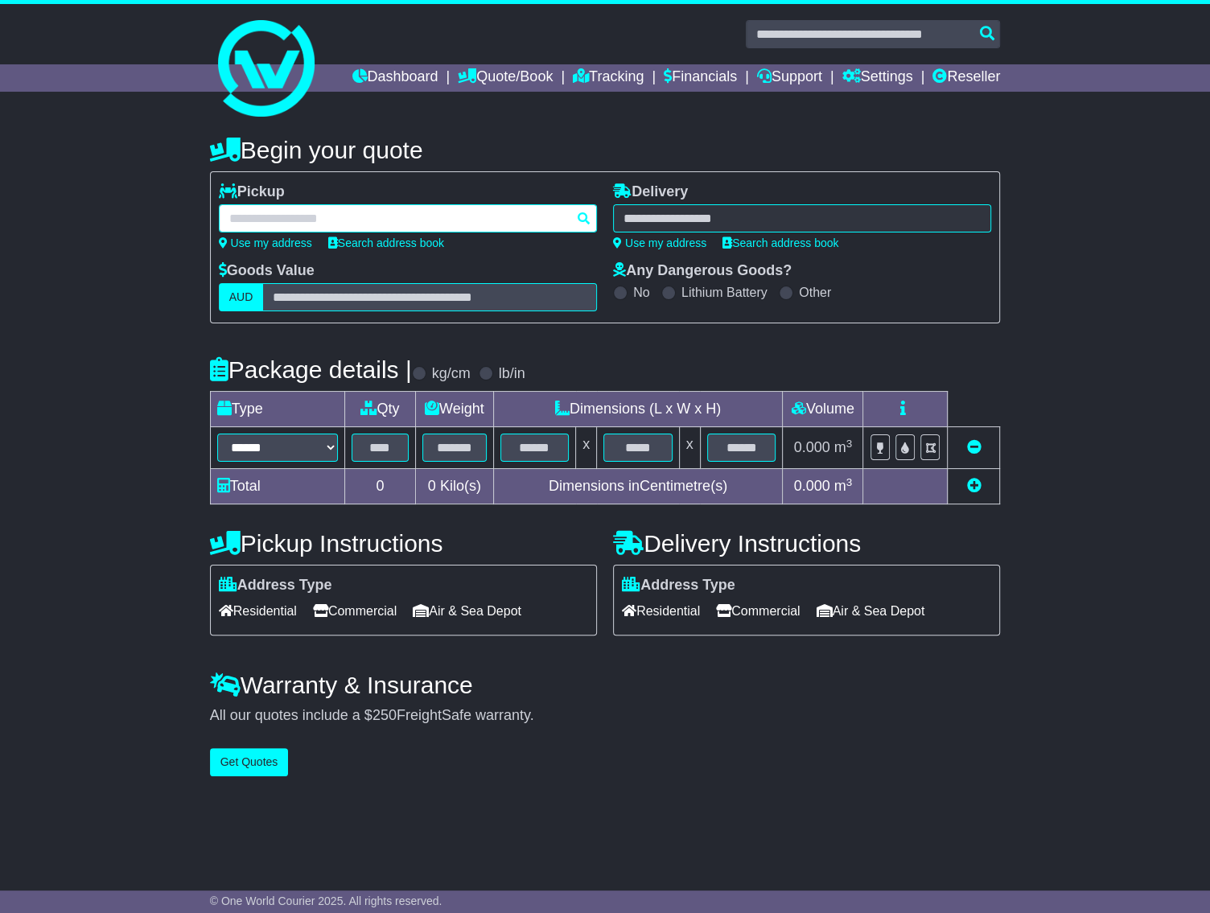
click at [363, 232] on div at bounding box center [408, 218] width 378 height 28
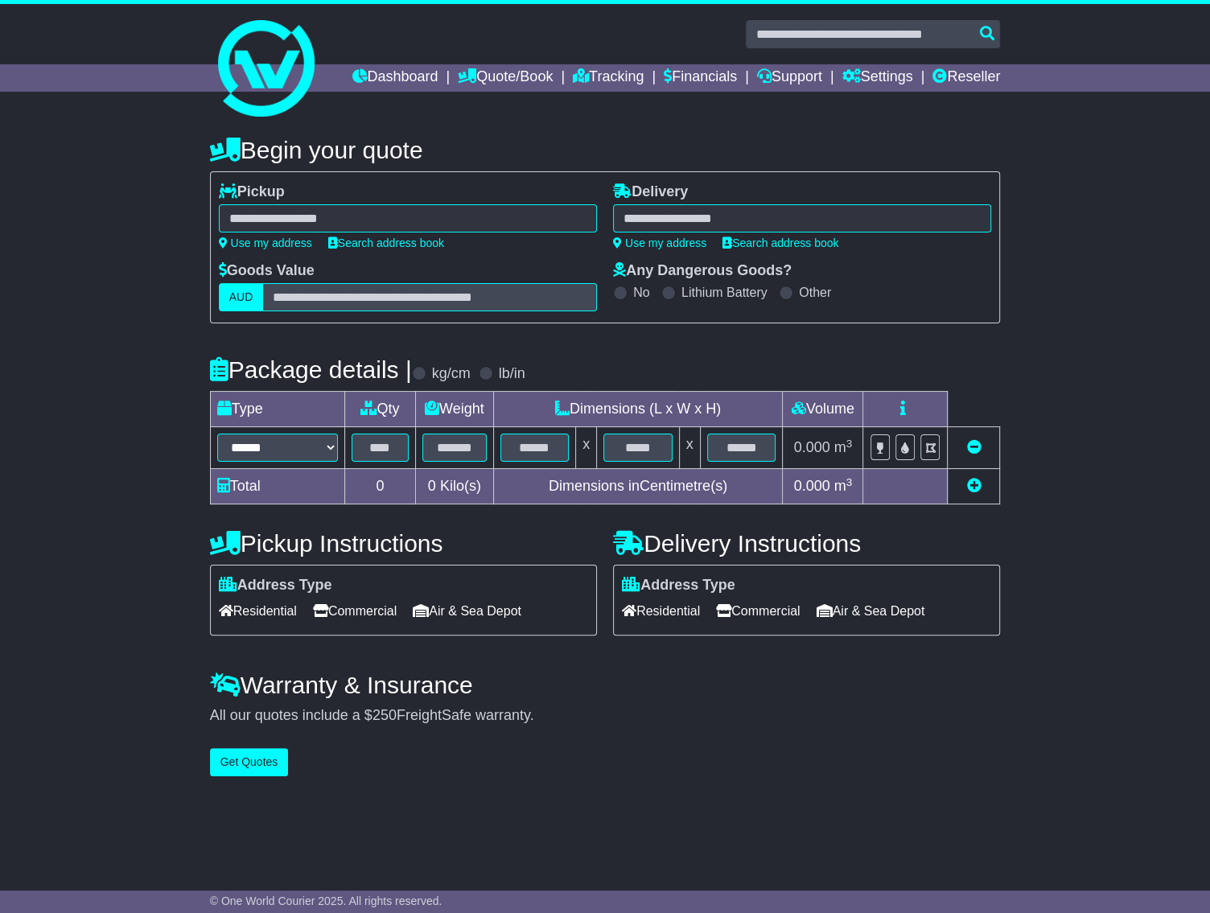
click at [536, 232] on div at bounding box center [408, 218] width 378 height 28
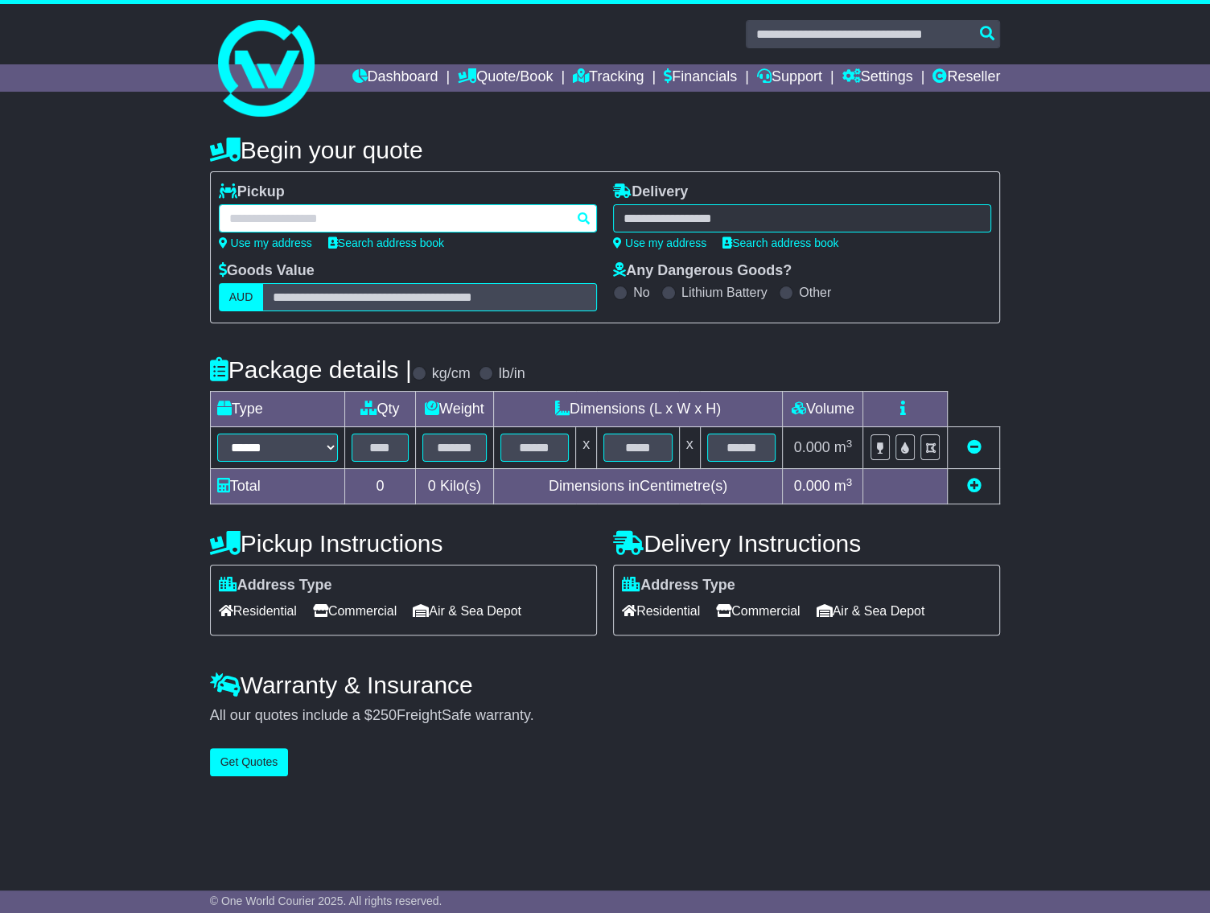
click at [536, 232] on input "text" at bounding box center [408, 218] width 378 height 28
paste input "****"
type input "****"
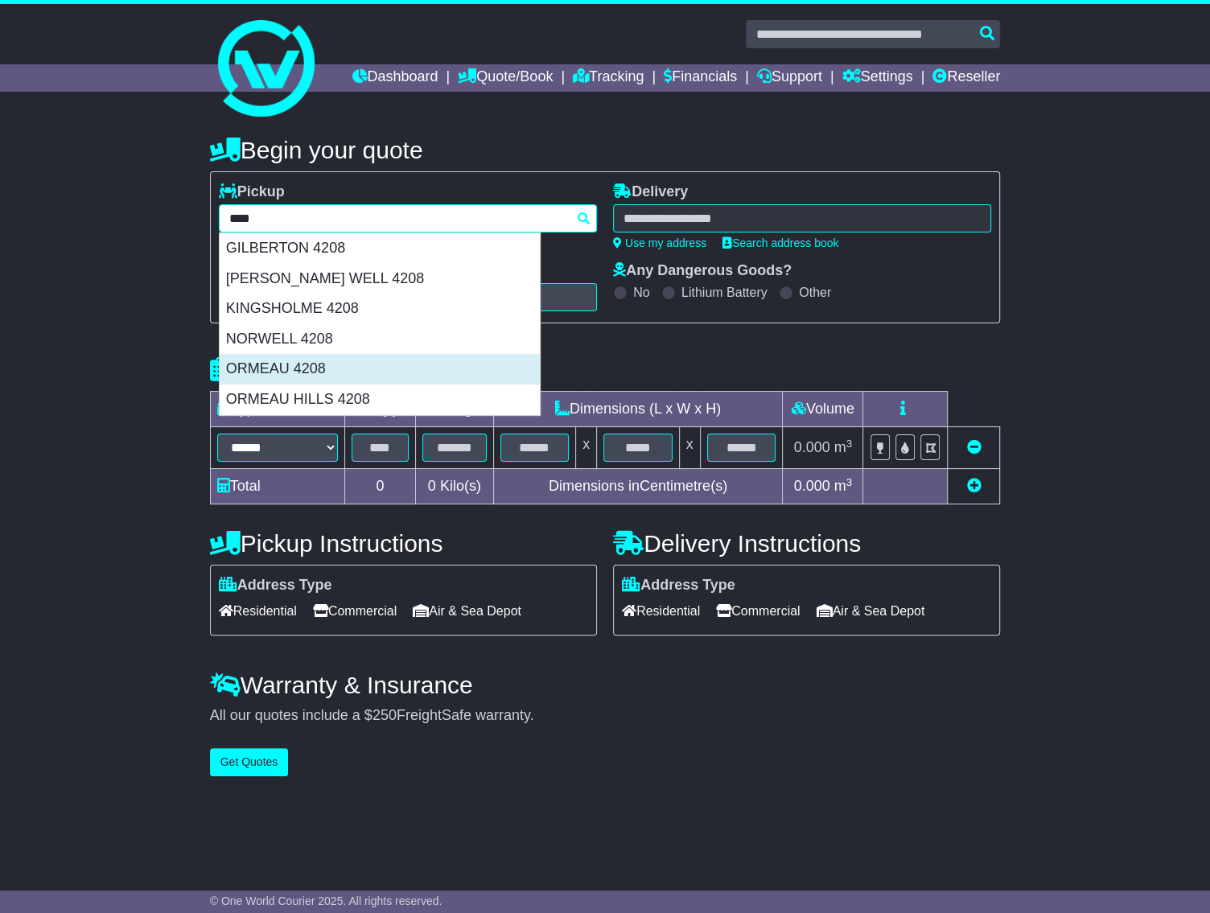
click at [304, 384] on div "ORMEAU 4208" at bounding box center [380, 369] width 320 height 31
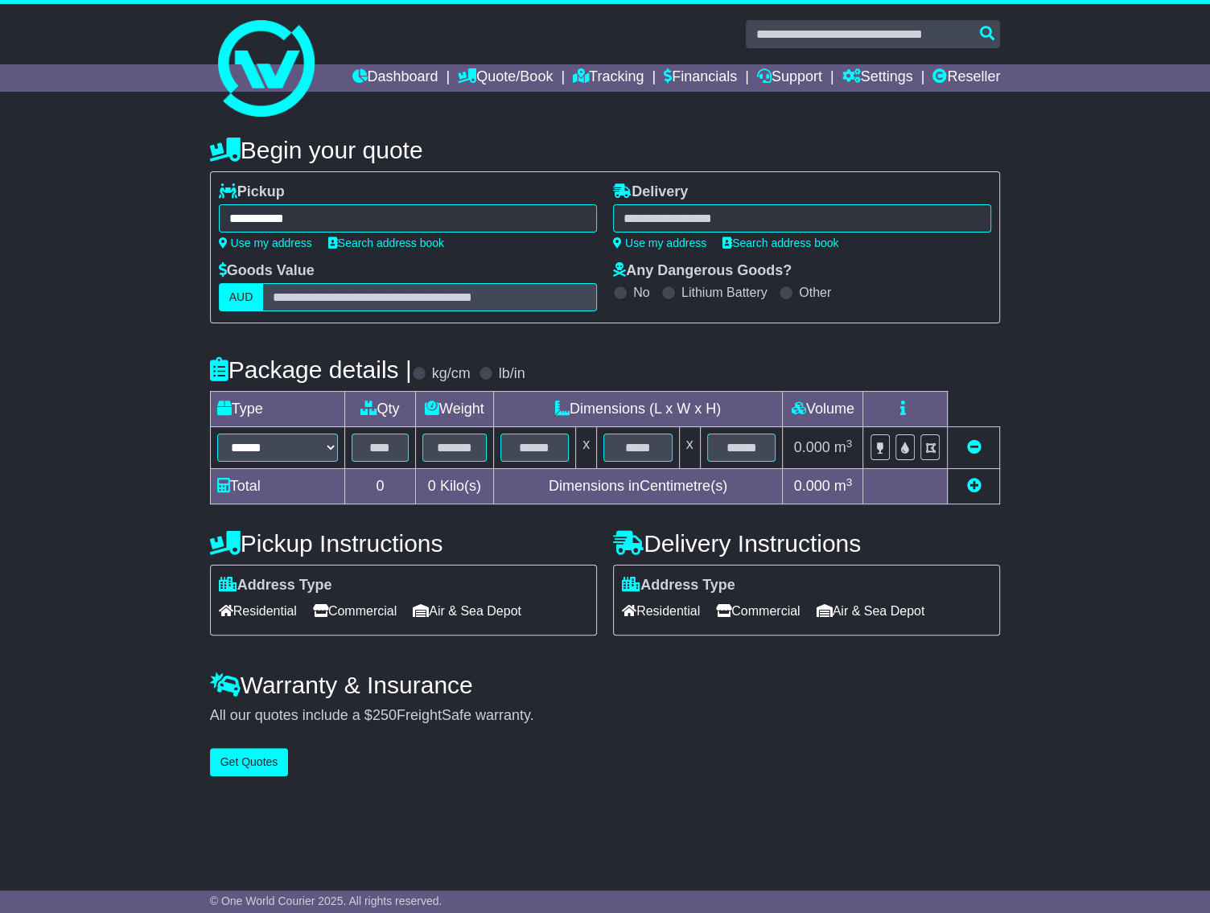
type input "**********"
click at [680, 232] on div at bounding box center [802, 218] width 378 height 28
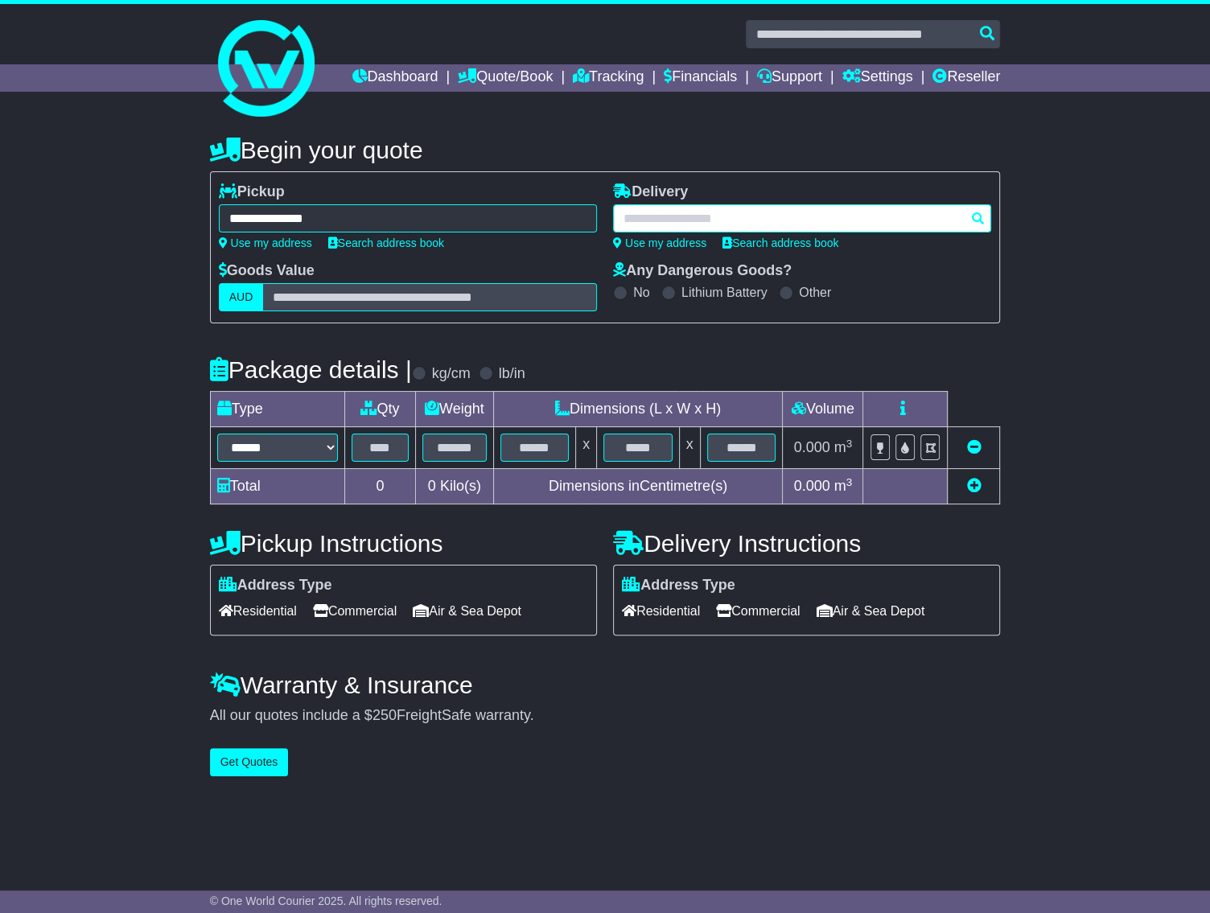
paste input "****"
type input "****"
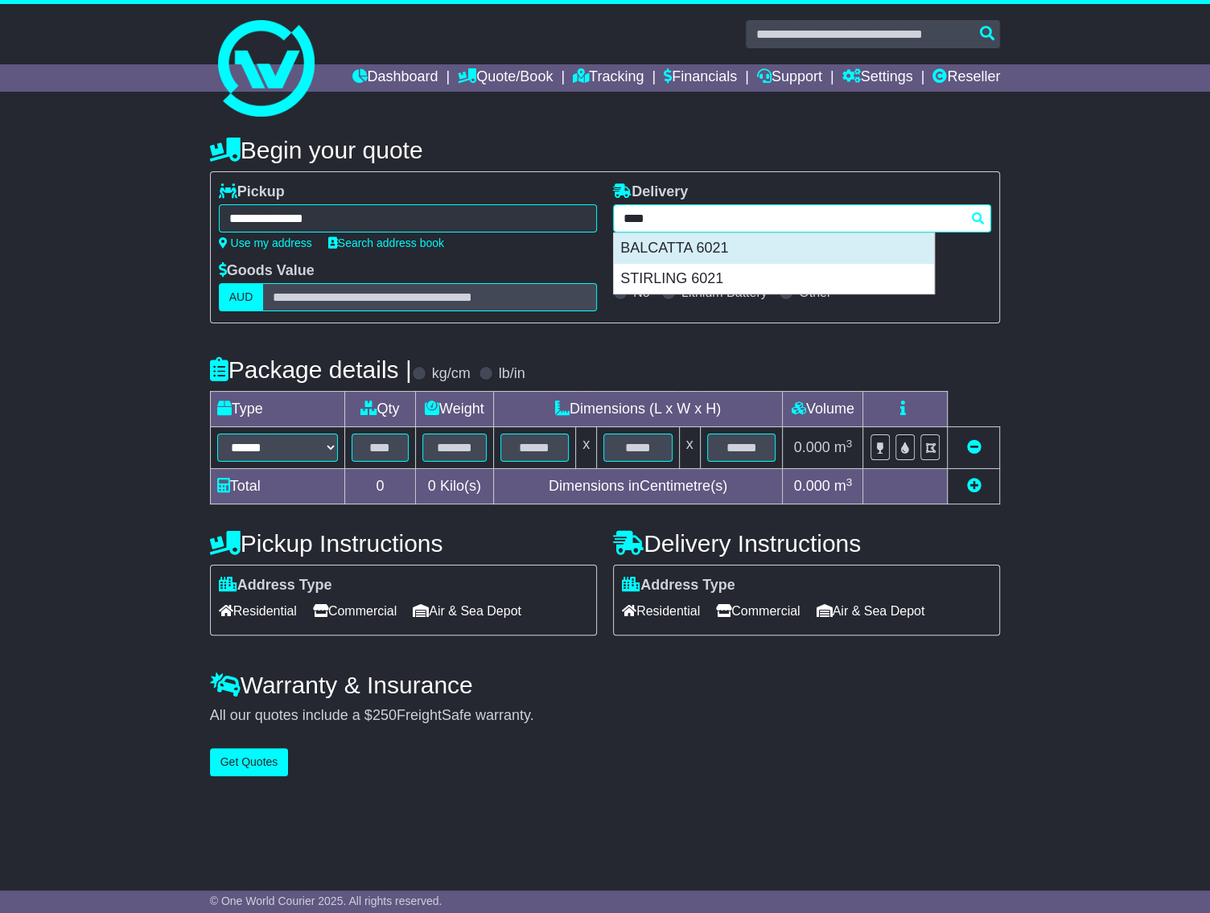
click at [713, 264] on div "BALCATTA 6021" at bounding box center [774, 248] width 320 height 31
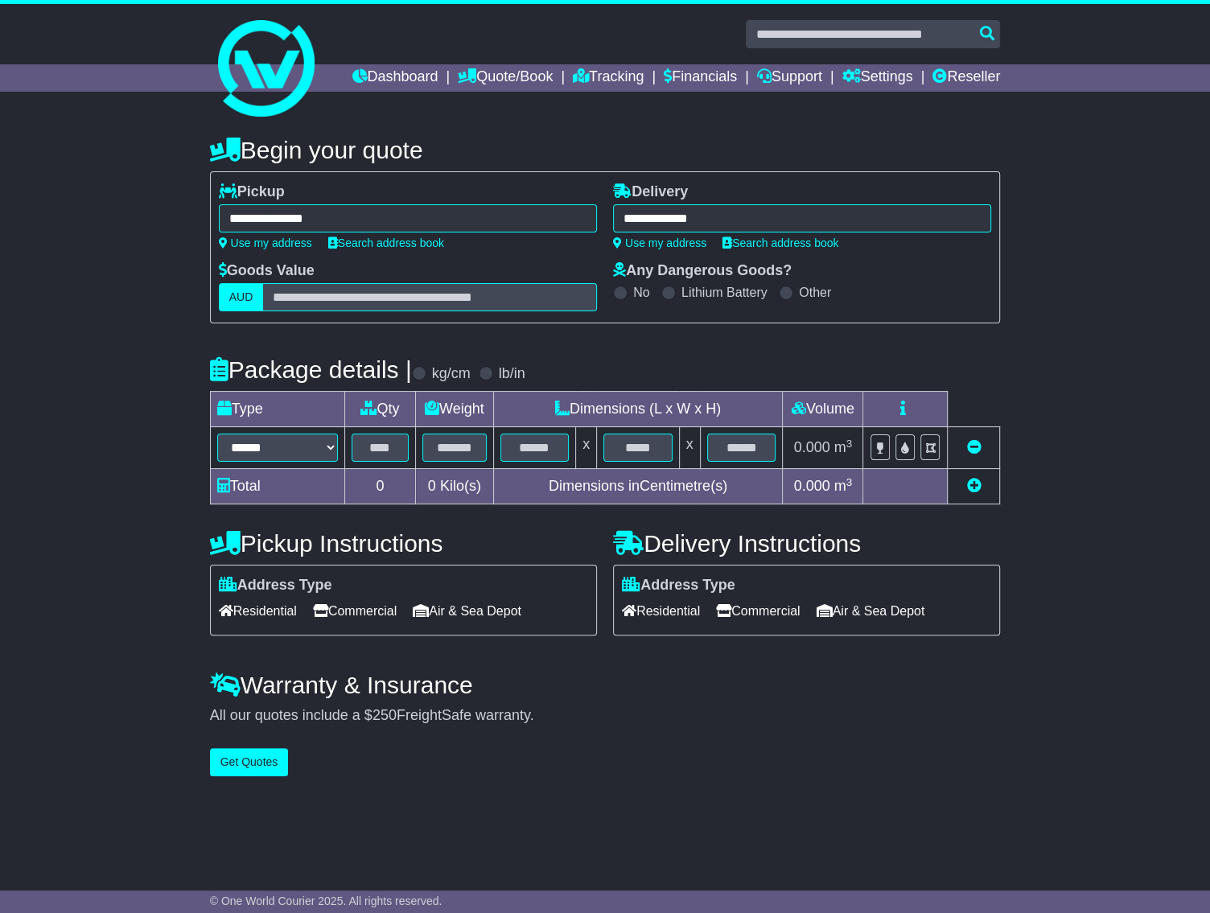
type input "**********"
click at [290, 462] on select "****** ****** *** ******** ***** **** **** ****** *** *******" at bounding box center [277, 447] width 121 height 28
select select "****"
click at [217, 459] on select "****** ****** *** ******** ***** **** **** ****** *** *******" at bounding box center [277, 447] width 121 height 28
click at [385, 462] on input "text" at bounding box center [379, 447] width 57 height 28
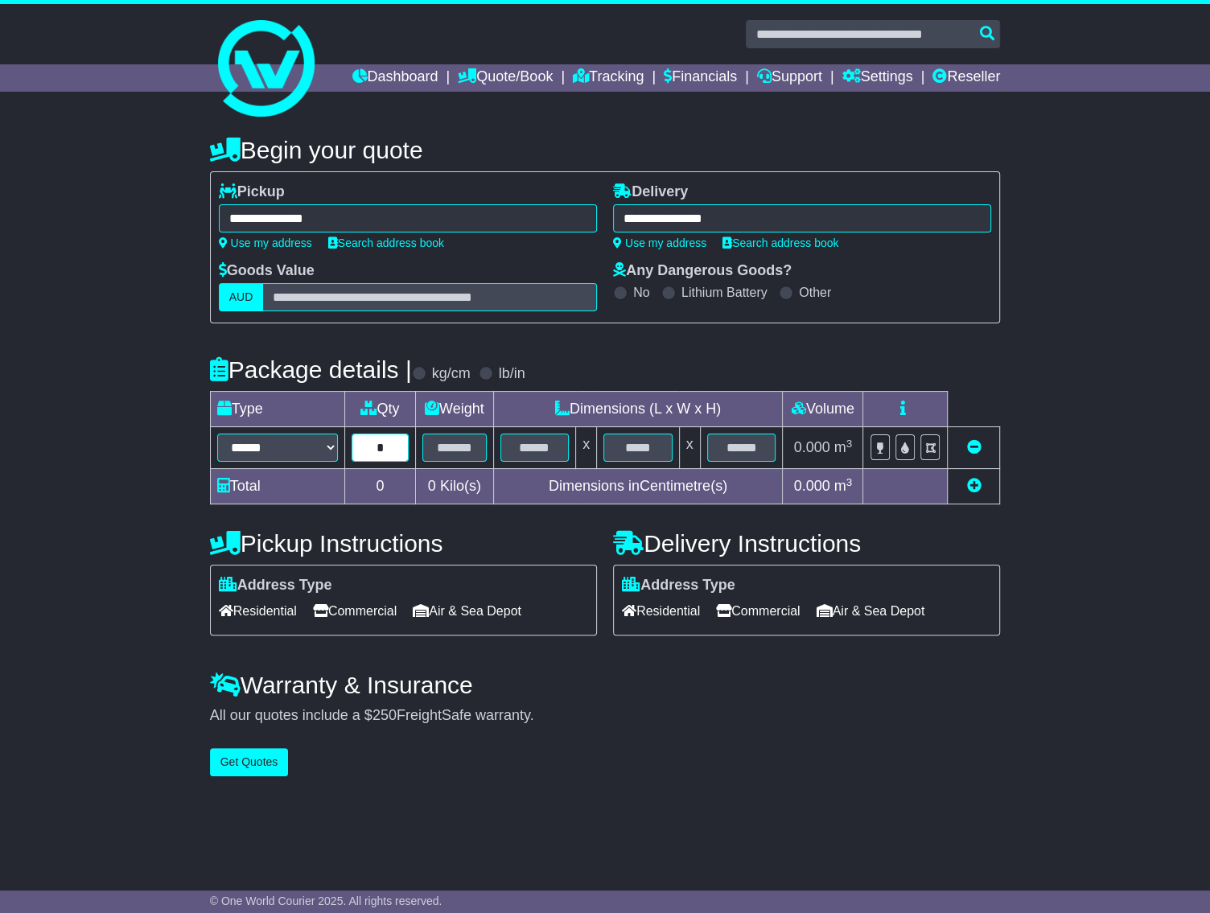
type input "*"
click at [444, 462] on input "text" at bounding box center [454, 447] width 64 height 28
type input "**"
click at [544, 462] on input "text" at bounding box center [535, 447] width 68 height 28
type input "**"
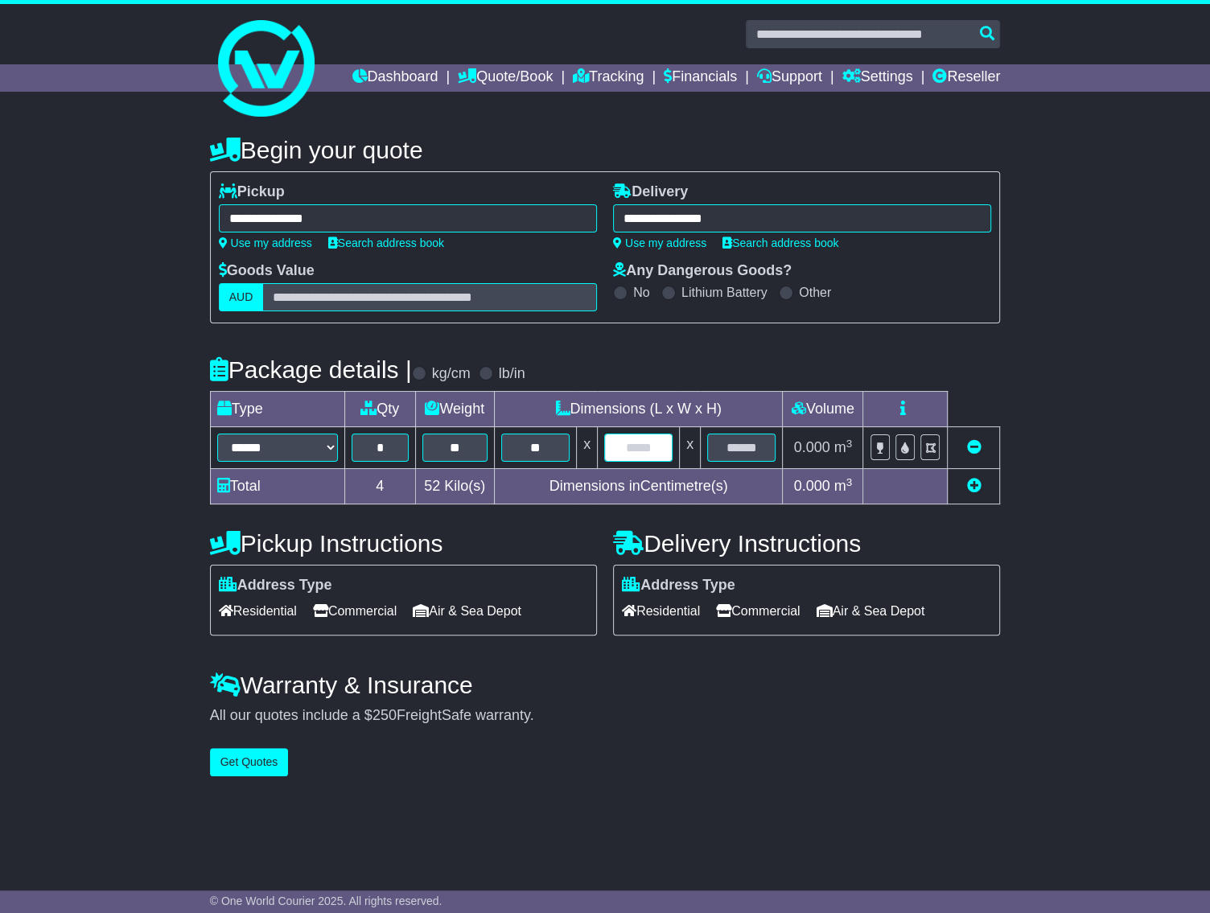
click at [628, 462] on input "text" at bounding box center [638, 447] width 68 height 28
type input "**"
click at [751, 462] on input "text" at bounding box center [741, 447] width 68 height 28
type input "**"
click at [738, 725] on div "All our quotes include a $ 250 FreightSafe warranty." at bounding box center [605, 716] width 791 height 18
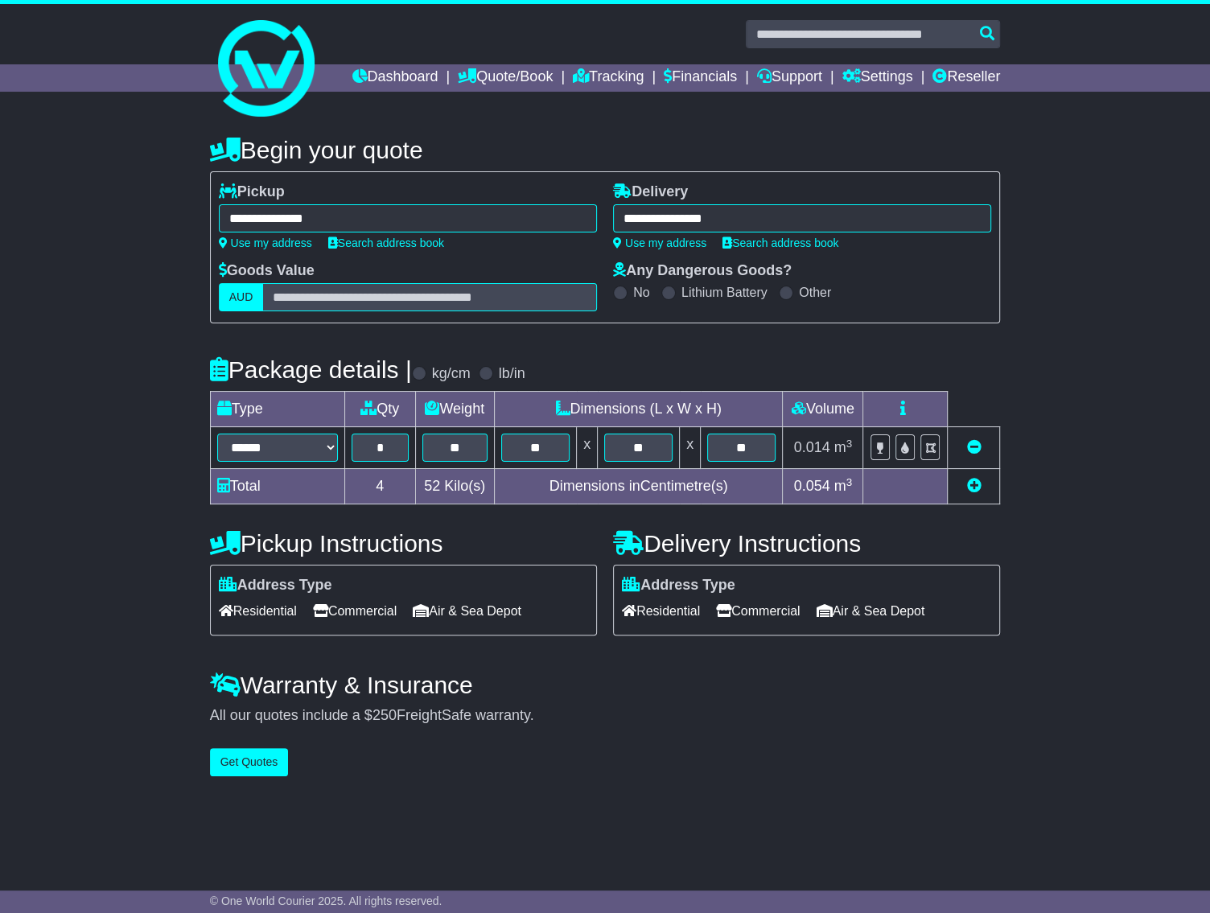
click at [774, 623] on span "Commercial" at bounding box center [758, 610] width 84 height 25
click at [376, 623] on span "Commercial" at bounding box center [355, 610] width 84 height 25
click at [88, 649] on div "**********" at bounding box center [605, 452] width 1210 height 664
click at [330, 311] on input "text" at bounding box center [429, 297] width 335 height 28
type input "*"
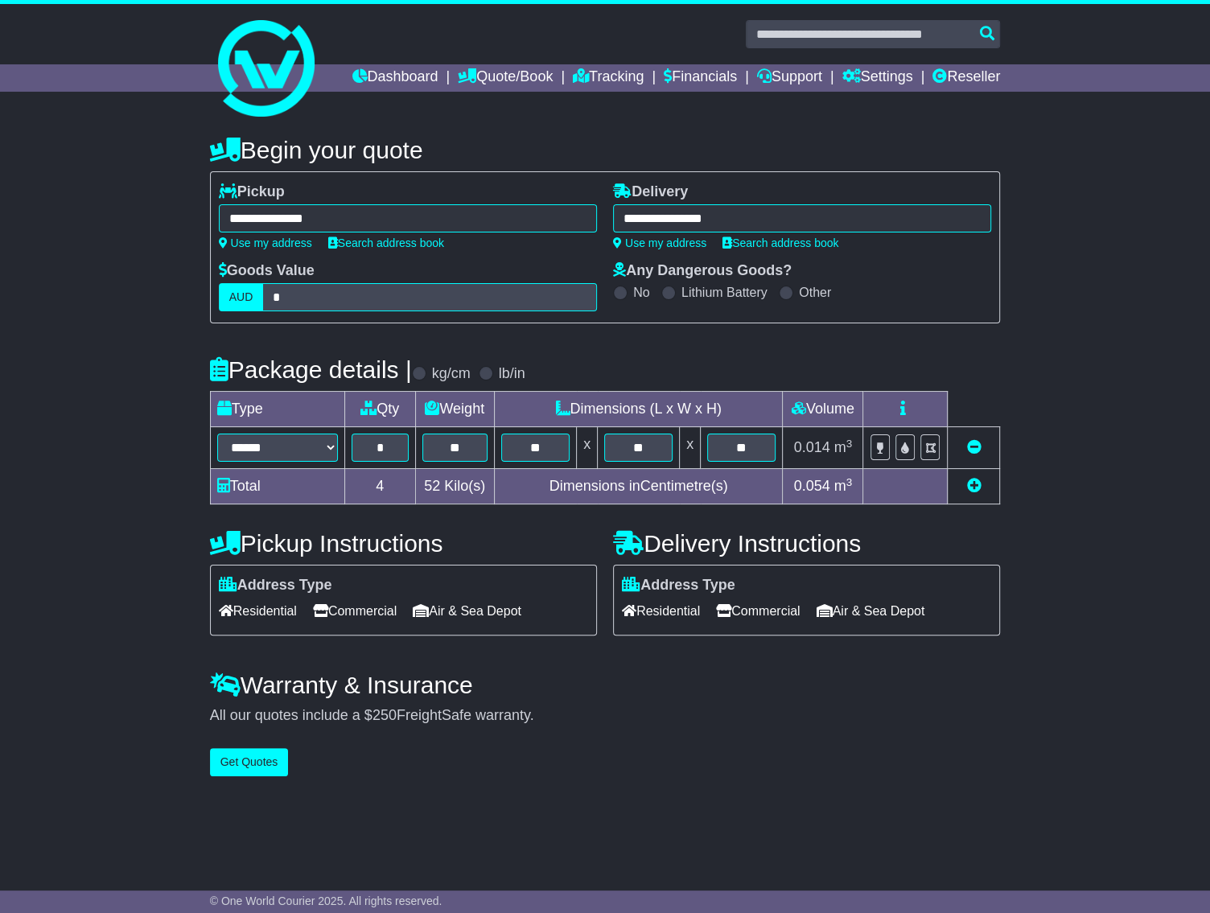
click at [121, 385] on div "**********" at bounding box center [605, 452] width 1210 height 664
click at [256, 776] on button "Get Quotes" at bounding box center [249, 762] width 79 height 28
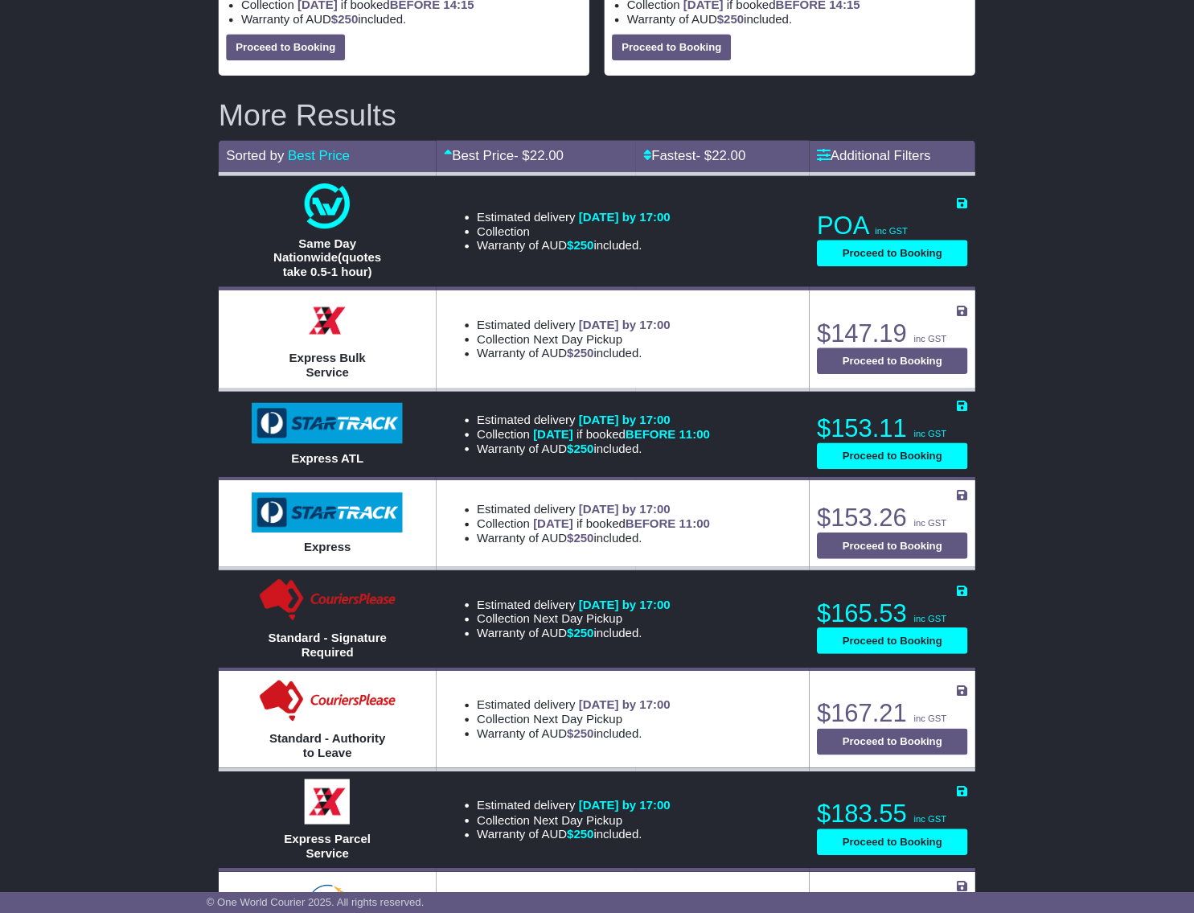
scroll to position [433, 0]
